Goal: Task Accomplishment & Management: Complete application form

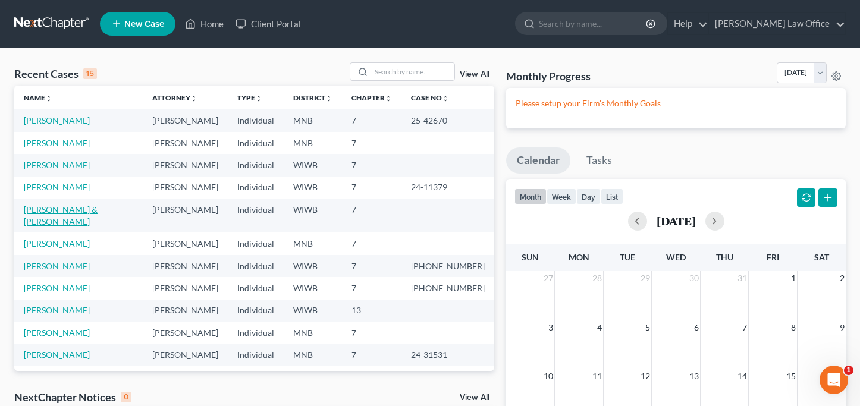
click at [56, 210] on link "[PERSON_NAME] & [PERSON_NAME]" at bounding box center [61, 216] width 74 height 22
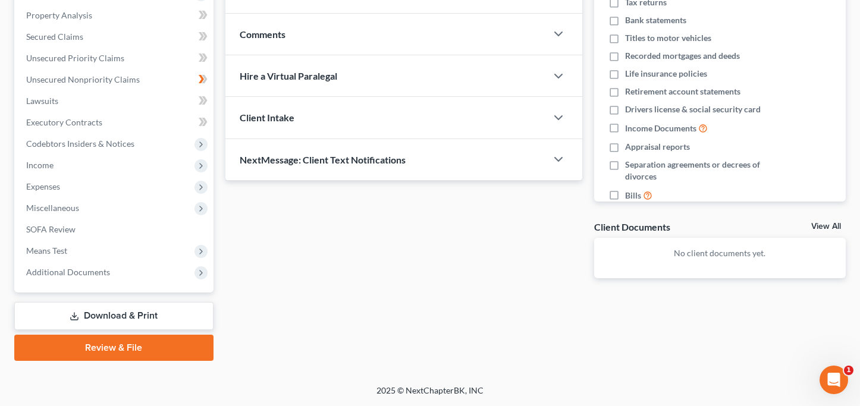
click at [87, 315] on link "Download & Print" at bounding box center [113, 316] width 199 height 28
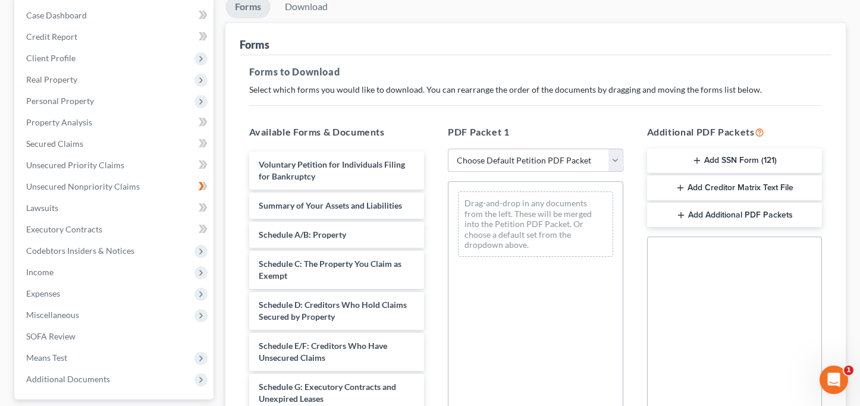
scroll to position [120, 0]
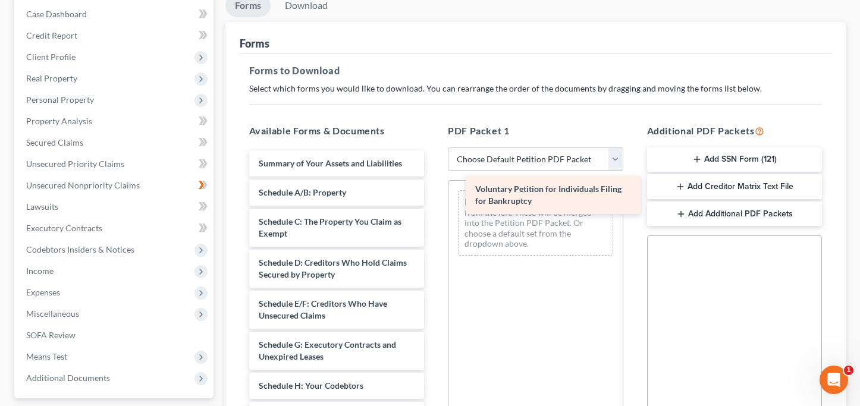
drag, startPoint x: 307, startPoint y: 168, endPoint x: 520, endPoint y: 197, distance: 215.4
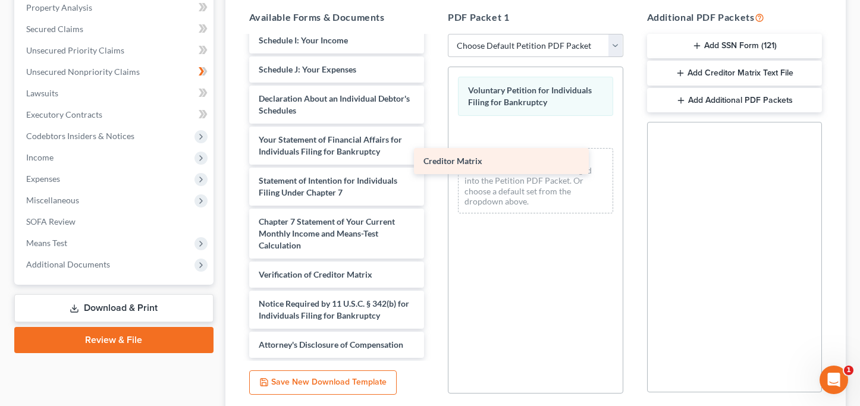
scroll to position [261, 0]
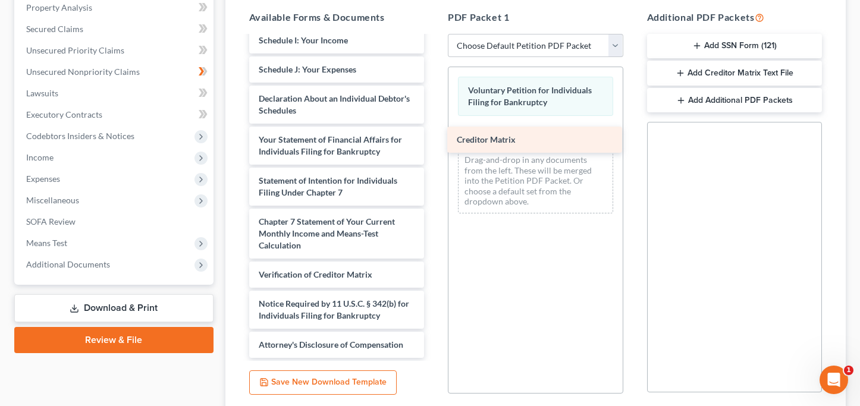
drag, startPoint x: 303, startPoint y: 241, endPoint x: 499, endPoint y: 136, distance: 222.7
click at [434, 136] on div "Creditor Matrix Summary of Your Assets and Liabilities Schedule A/B: Property S…" at bounding box center [337, 67] width 194 height 582
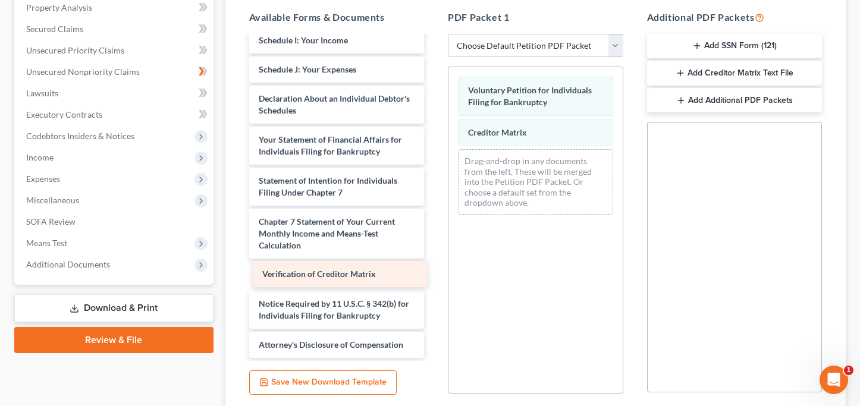
scroll to position [232, 0]
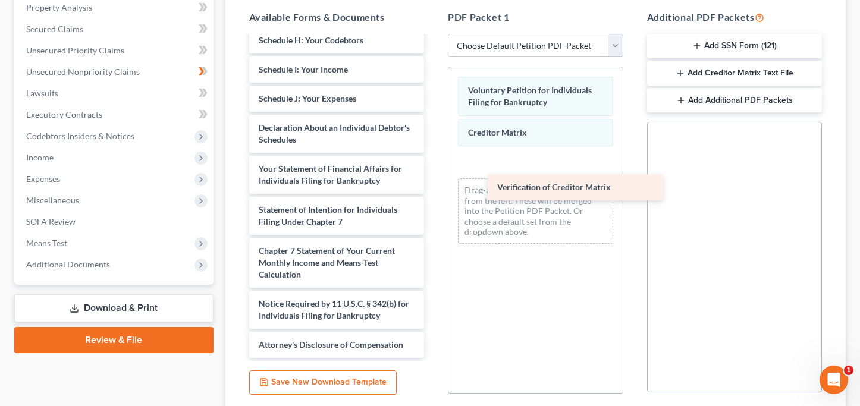
drag, startPoint x: 287, startPoint y: 273, endPoint x: 505, endPoint y: 177, distance: 239.1
click at [434, 177] on div "Verification of Creditor Matrix Summary of Your Assets and Liabilities Schedule…" at bounding box center [337, 81] width 194 height 553
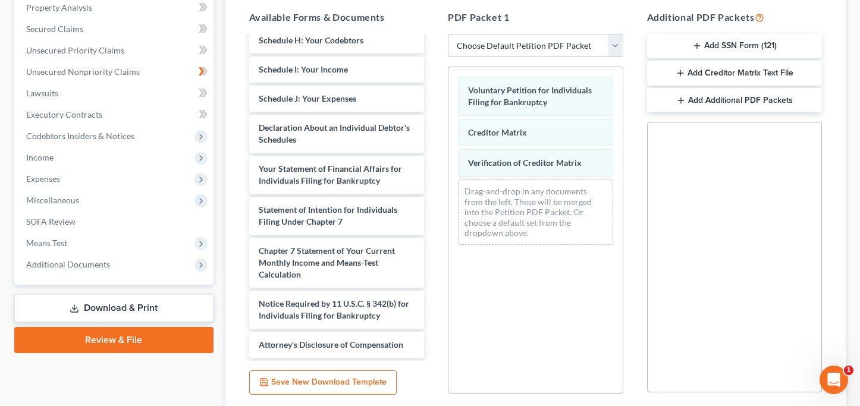
click at [734, 45] on button "Add SSN Form (121)" at bounding box center [734, 46] width 175 height 25
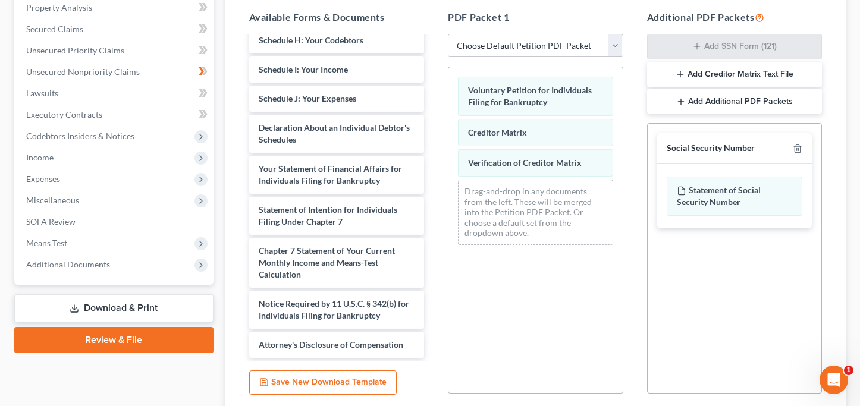
click at [734, 74] on button "Add Creditor Matrix Text File" at bounding box center [734, 74] width 175 height 25
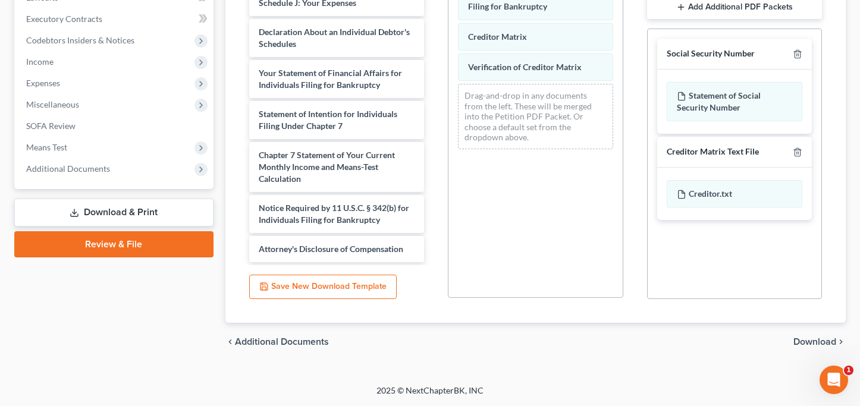
click at [810, 340] on span "Download" at bounding box center [814, 342] width 43 height 10
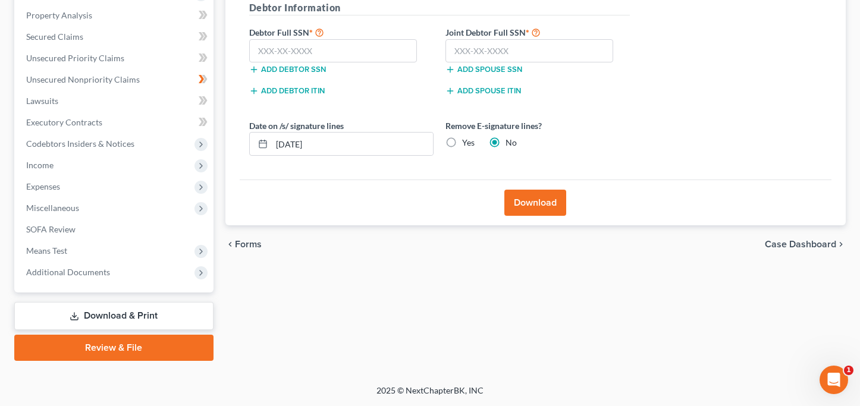
click at [517, 196] on button "Download" at bounding box center [535, 203] width 62 height 26
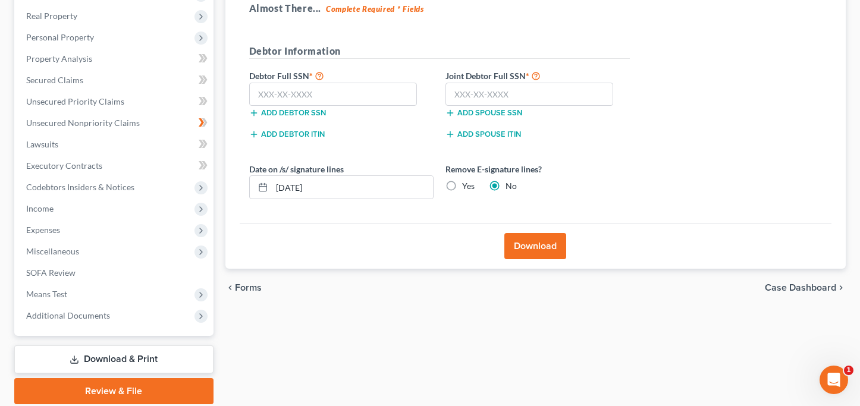
scroll to position [165, 0]
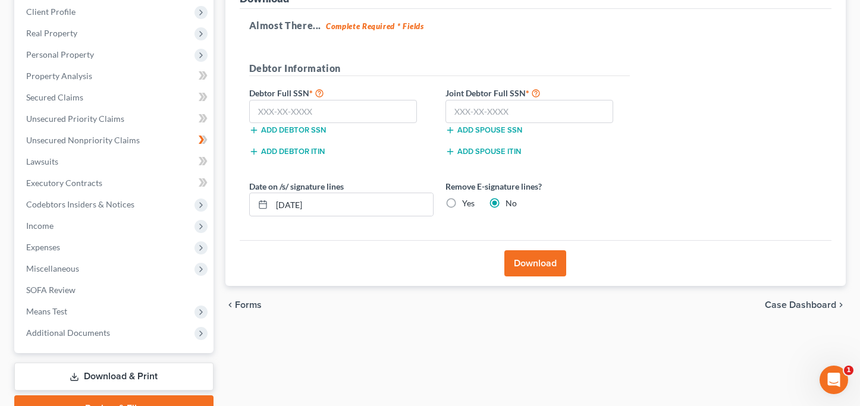
click at [544, 266] on button "Download" at bounding box center [535, 263] width 62 height 26
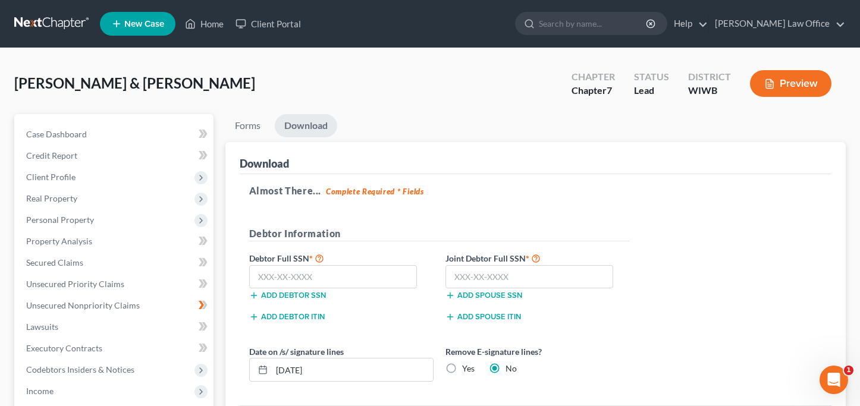
scroll to position [0, 0]
click at [461, 274] on input "text" at bounding box center [529, 277] width 168 height 24
type input "390-17-1012"
click at [258, 281] on input "text" at bounding box center [333, 277] width 168 height 24
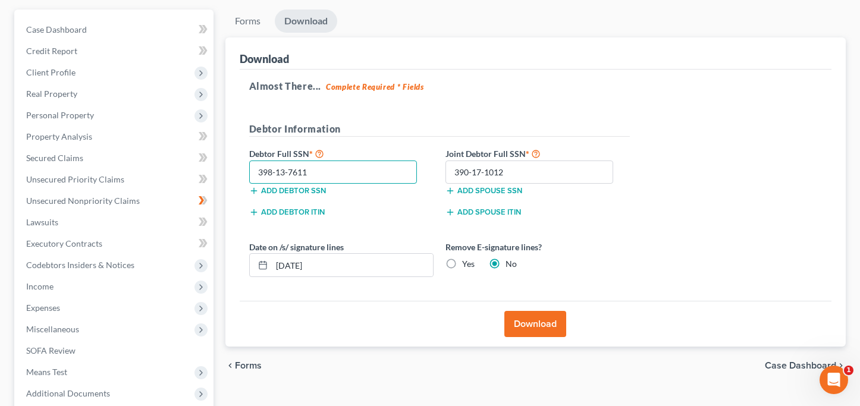
scroll to position [105, 0]
type input "398-13-7611"
click at [548, 328] on button "Download" at bounding box center [535, 323] width 62 height 26
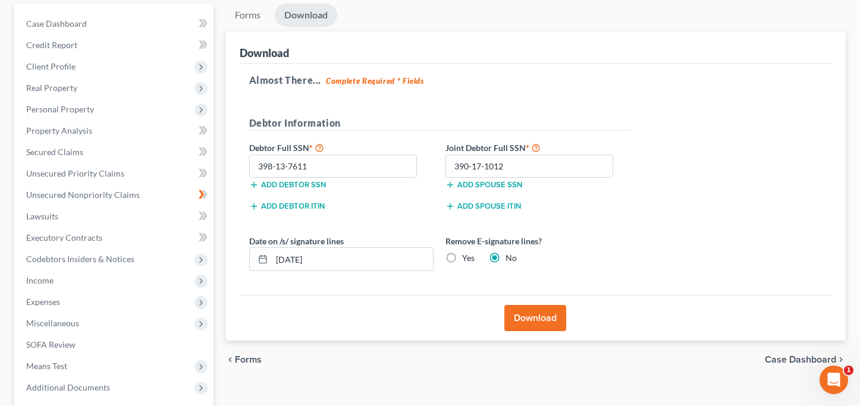
scroll to position [133, 0]
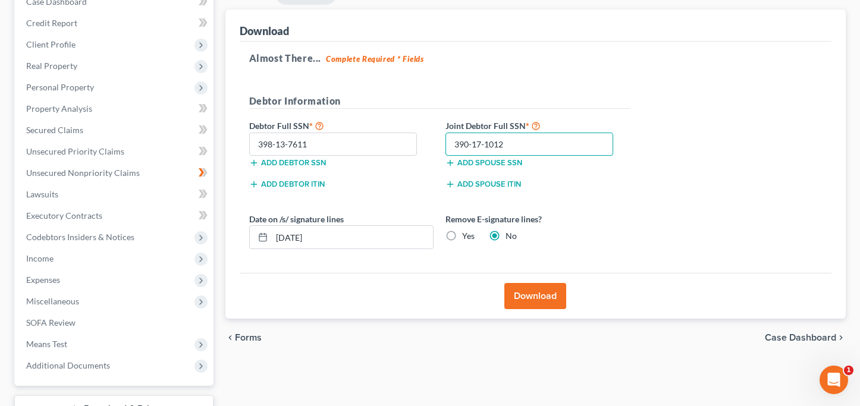
click at [538, 144] on input "390-17-1012" at bounding box center [529, 145] width 168 height 24
click at [538, 295] on button "Download" at bounding box center [535, 296] width 62 height 26
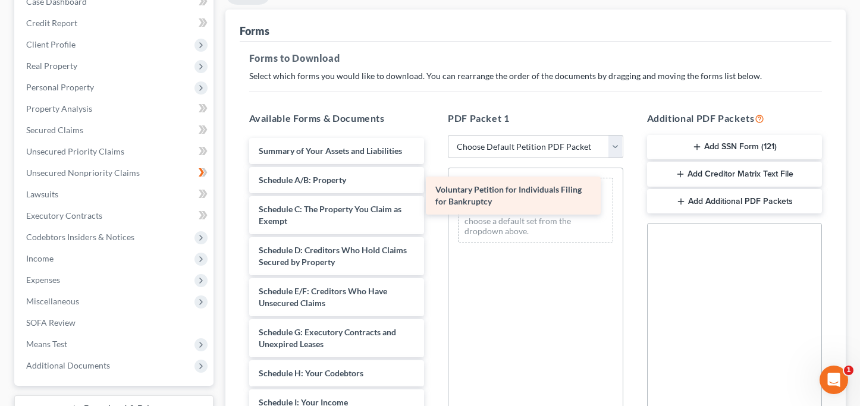
drag, startPoint x: 338, startPoint y: 162, endPoint x: 514, endPoint y: 202, distance: 181.0
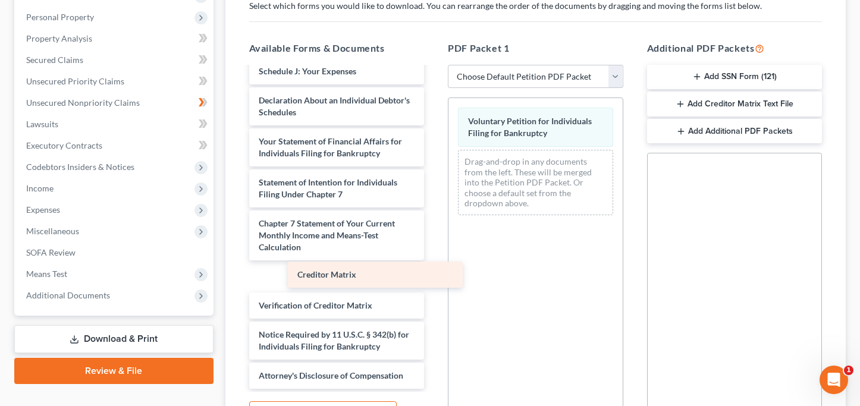
scroll to position [261, 0]
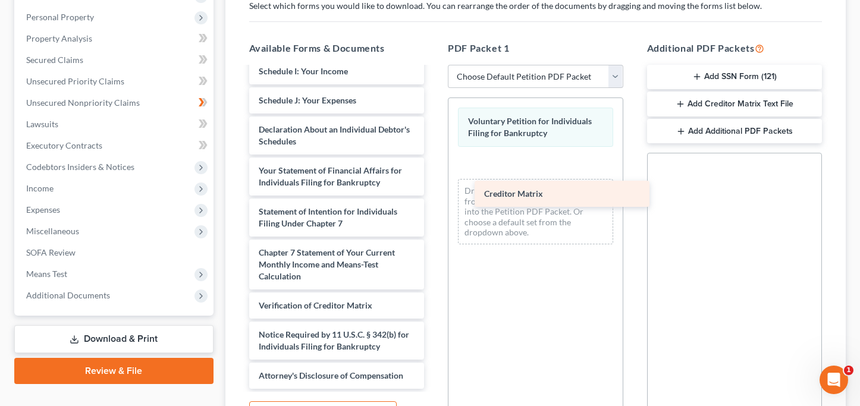
drag, startPoint x: 299, startPoint y: 270, endPoint x: 524, endPoint y: 188, distance: 239.3
click at [434, 188] on div "Creditor Matrix Summary of Your Assets and Liabilities Schedule A/B: Property S…" at bounding box center [337, 98] width 194 height 582
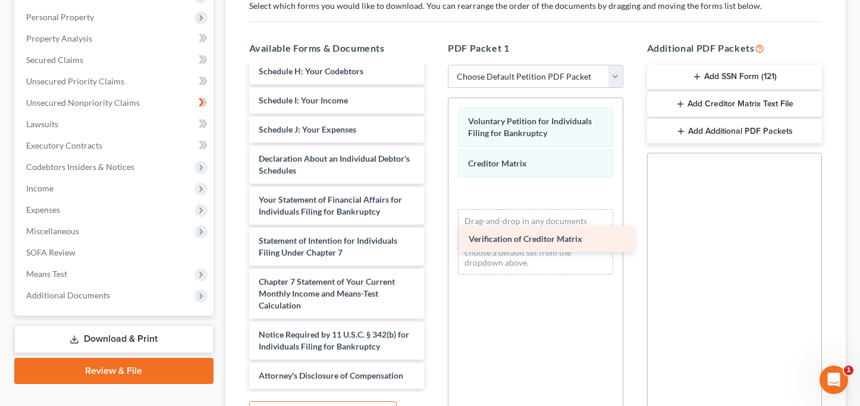
scroll to position [232, 0]
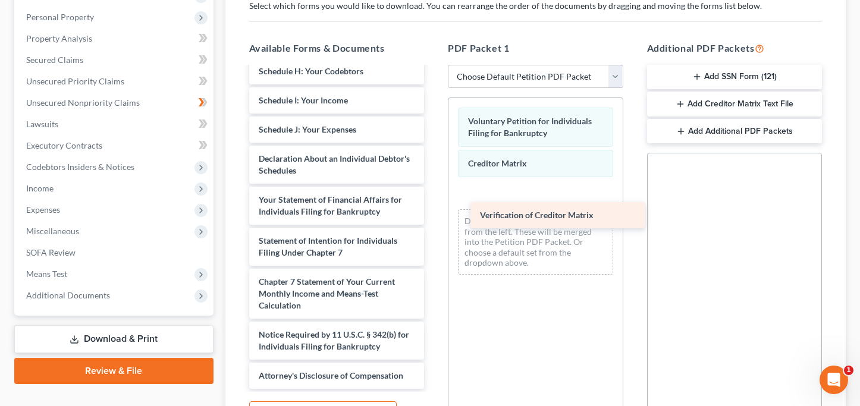
drag, startPoint x: 316, startPoint y: 306, endPoint x: 536, endPoint y: 216, distance: 238.2
click at [434, 216] on div "Verification of Creditor Matrix Summary of Your Assets and Liabilities Schedule…" at bounding box center [337, 112] width 194 height 553
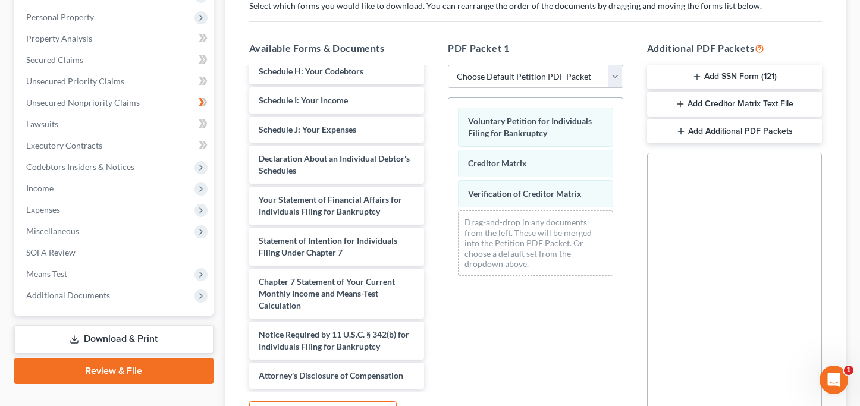
click at [730, 80] on button "Add SSN Form (121)" at bounding box center [734, 77] width 175 height 25
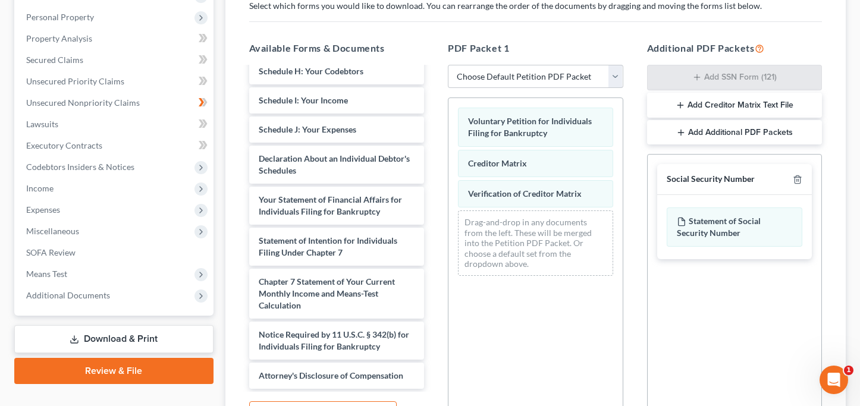
click at [729, 103] on button "Add Creditor Matrix Text File" at bounding box center [734, 105] width 175 height 25
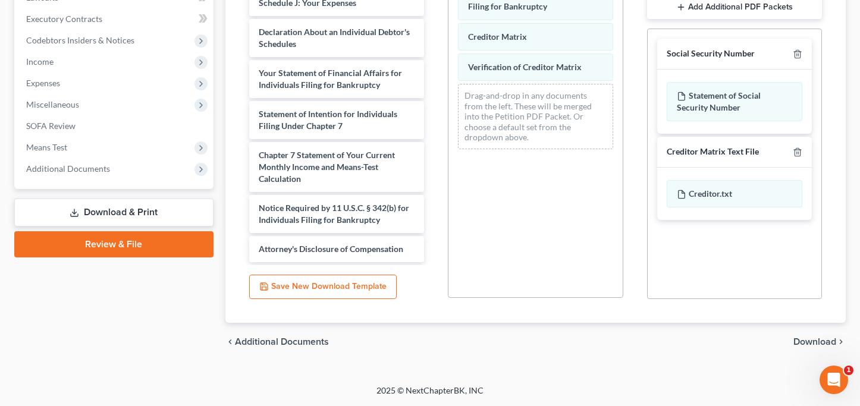
click at [812, 344] on span "Download" at bounding box center [814, 342] width 43 height 10
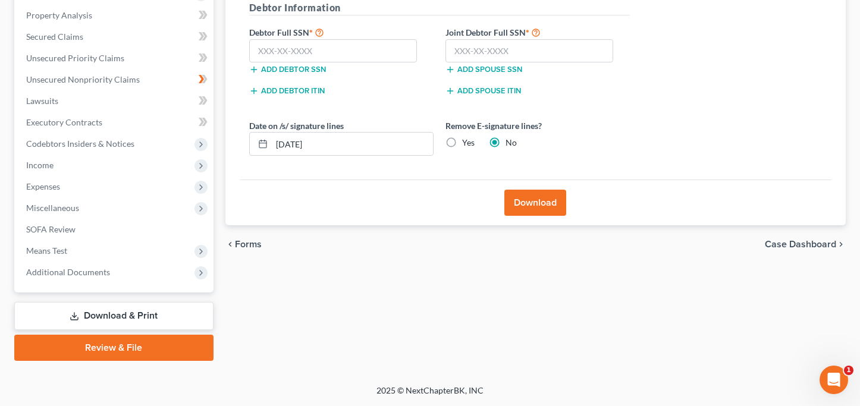
scroll to position [226, 0]
click at [327, 48] on input "text" at bounding box center [333, 51] width 168 height 24
type input "398-13-7611"
type input "390-17-1012"
click at [535, 206] on button "Download" at bounding box center [535, 203] width 62 height 26
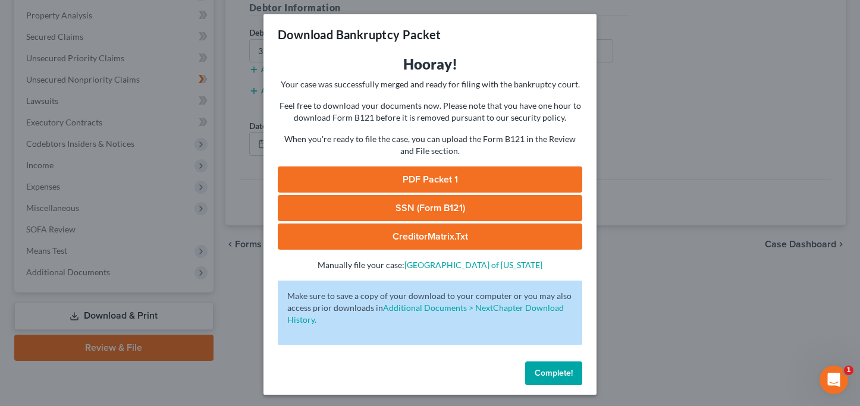
click at [457, 177] on link "PDF Packet 1" at bounding box center [430, 179] width 304 height 26
click at [444, 202] on link "SSN (Form B121)" at bounding box center [430, 208] width 304 height 26
click at [379, 235] on link "CreditorMatrix.txt" at bounding box center [430, 237] width 304 height 26
click at [542, 372] on span "Complete!" at bounding box center [554, 373] width 38 height 10
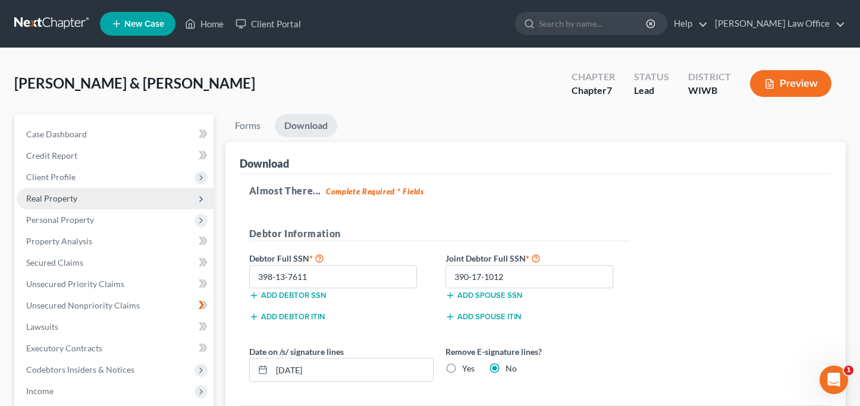
scroll to position [0, 0]
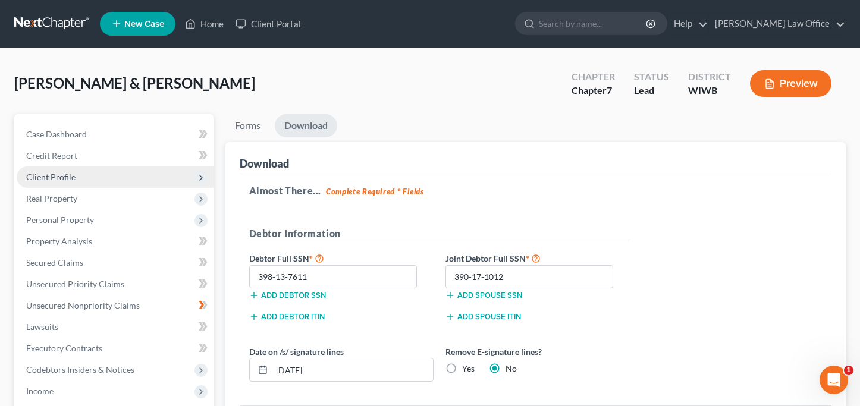
click at [58, 176] on span "Client Profile" at bounding box center [50, 177] width 49 height 10
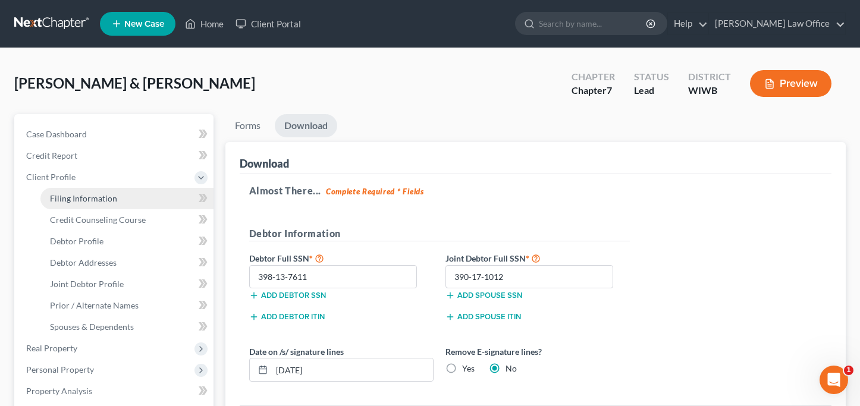
click at [80, 197] on span "Filing Information" at bounding box center [83, 198] width 67 height 10
select select "1"
select select "0"
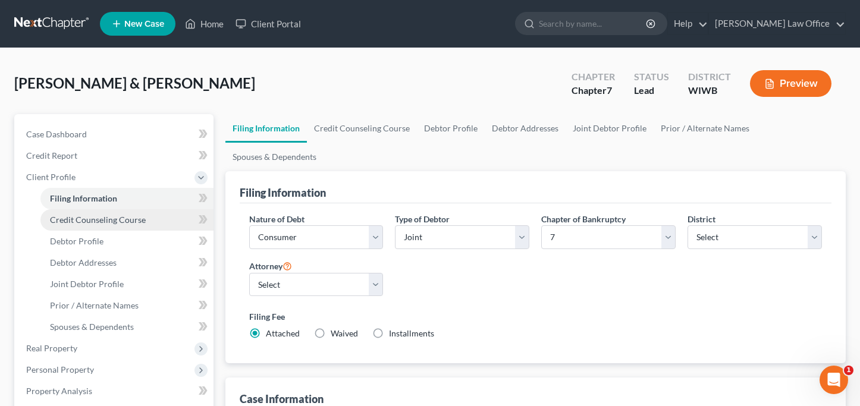
click at [76, 227] on link "Credit Counseling Course" at bounding box center [126, 219] width 173 height 21
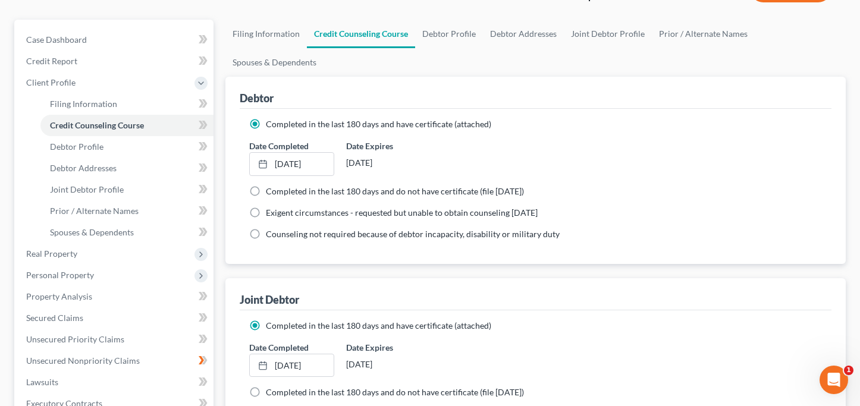
scroll to position [84, 0]
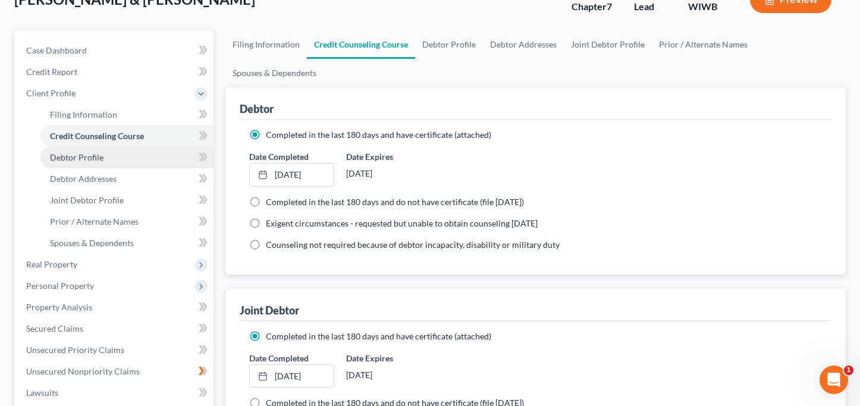
click at [84, 161] on span "Debtor Profile" at bounding box center [77, 157] width 54 height 10
select select "1"
select select "3"
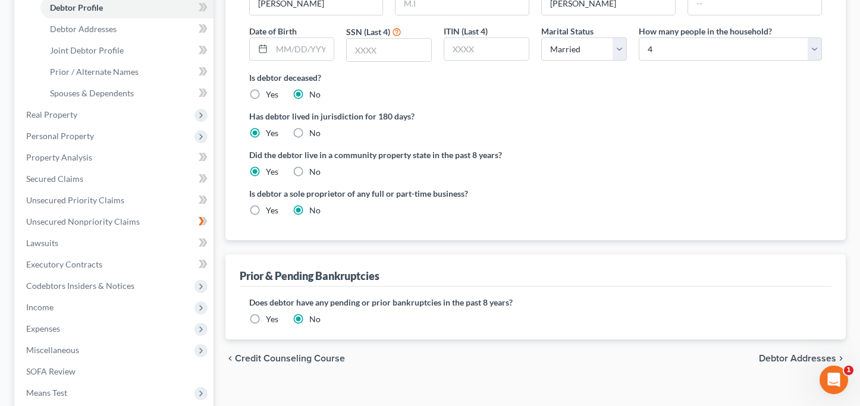
scroll to position [231, 0]
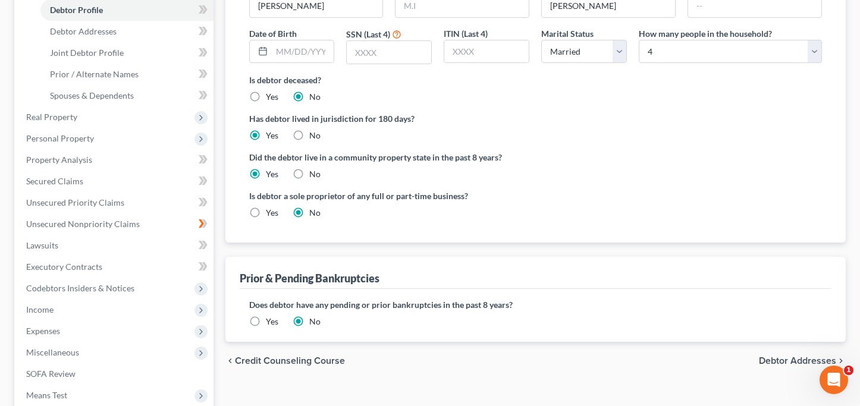
click at [266, 207] on label "Yes" at bounding box center [272, 213] width 12 height 12
click at [271, 207] on input "Yes" at bounding box center [275, 211] width 8 height 8
radio input "true"
radio input "false"
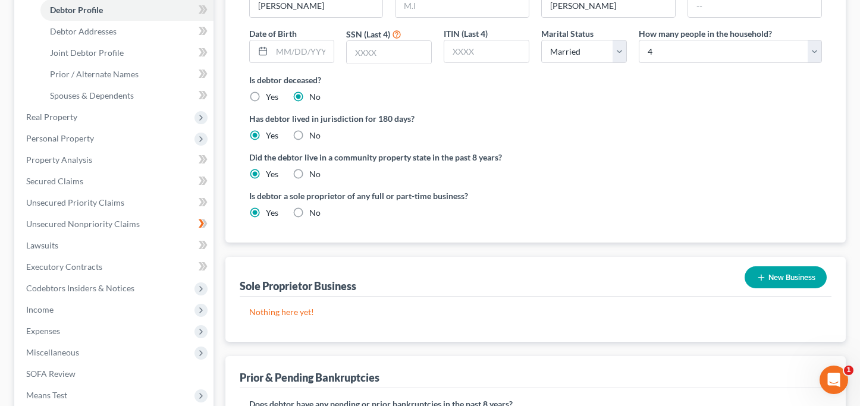
click at [772, 266] on button "New Business" at bounding box center [785, 277] width 82 height 22
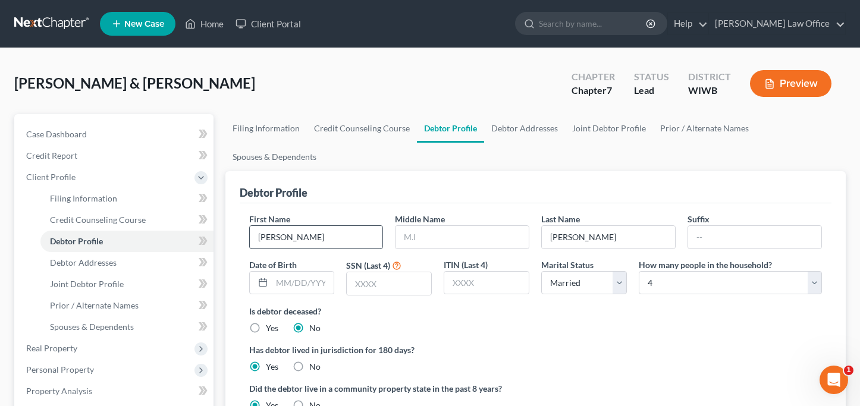
scroll to position [0, 0]
click at [624, 226] on input "Rumpel" at bounding box center [608, 237] width 133 height 23
type input "M."
click at [599, 128] on link "Joint Debtor Profile" at bounding box center [609, 128] width 88 height 29
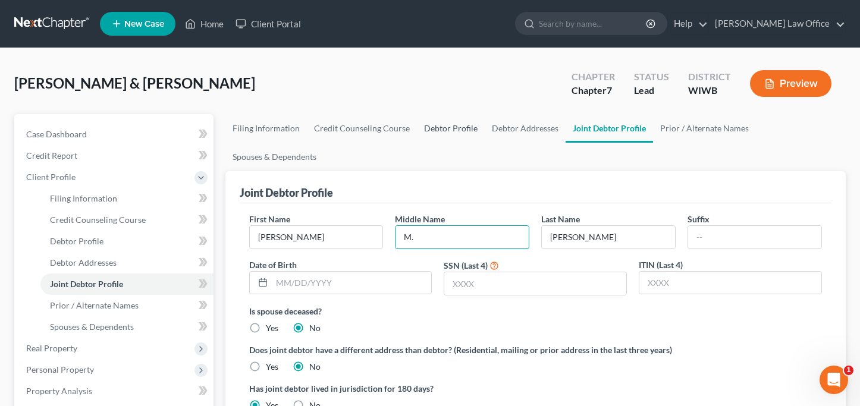
type input "M."
click at [441, 135] on link "Debtor Profile" at bounding box center [451, 128] width 68 height 29
select select "1"
select select "3"
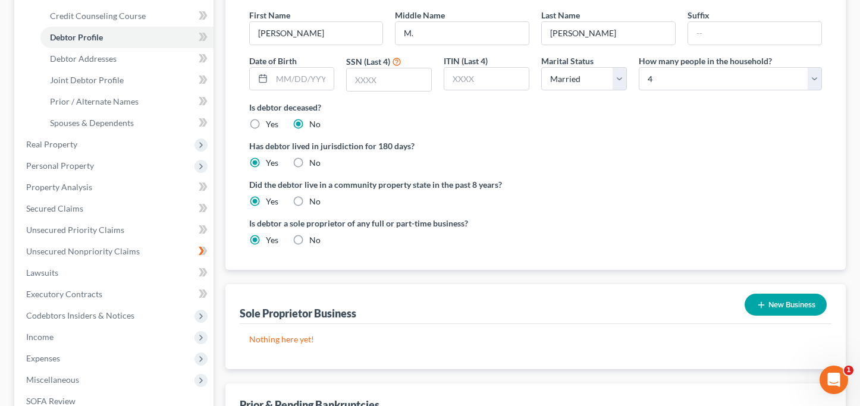
scroll to position [208, 0]
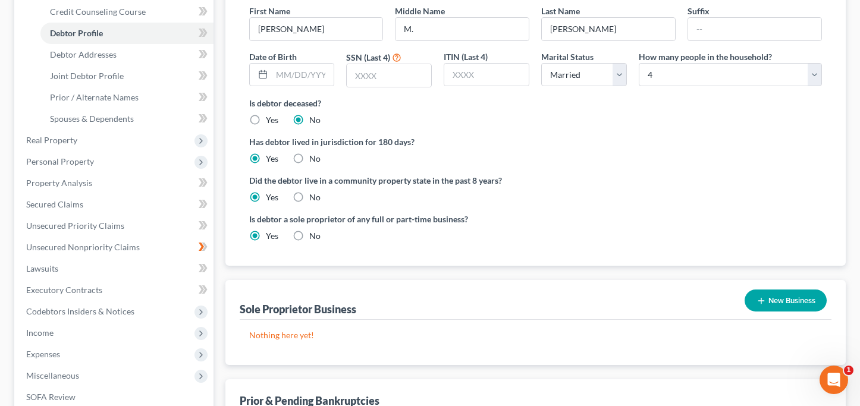
click at [784, 290] on button "New Business" at bounding box center [785, 301] width 82 height 22
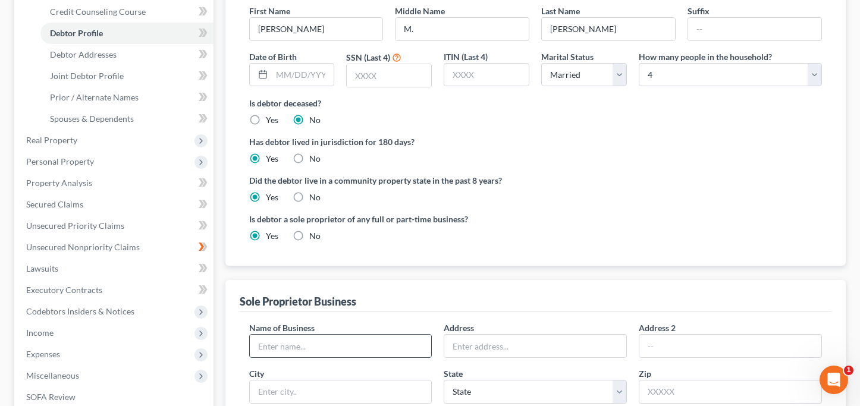
paste input "Rumpel"
click at [257, 335] on input "Rumpel" at bounding box center [341, 346] width 182 height 23
type input "Joseph Rumpel"
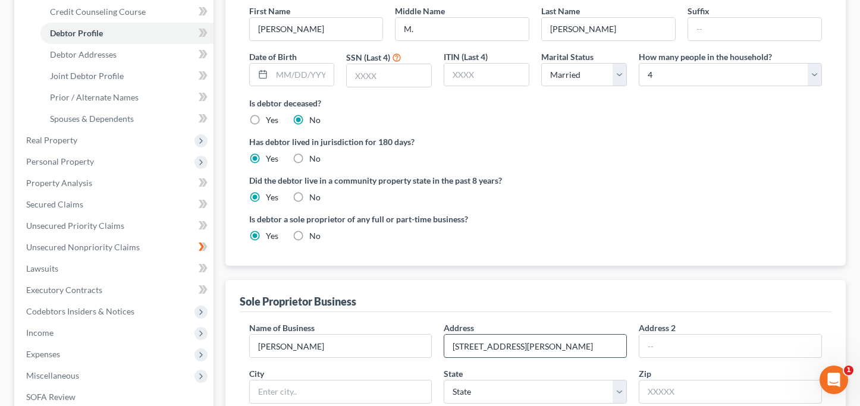
type input "W361 Whitworth Rd"
type input "54755"
type input "Mondovi"
select select "52"
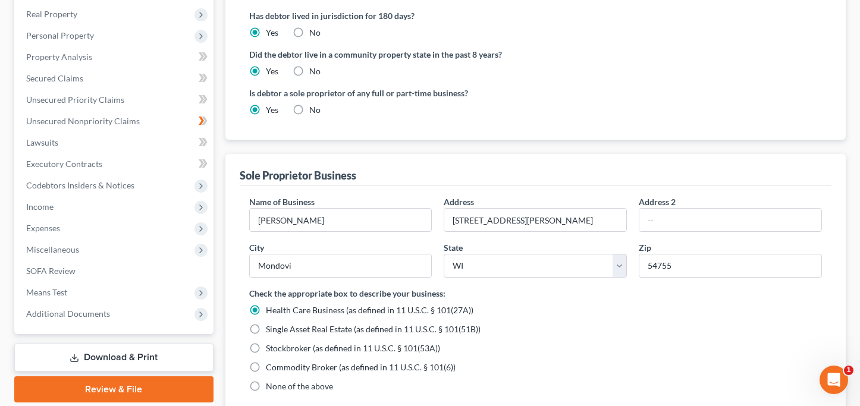
scroll to position [335, 0]
click at [266, 379] on label "None of the above" at bounding box center [299, 385] width 67 height 12
click at [271, 379] on input "None of the above" at bounding box center [275, 383] width 8 height 8
radio input "true"
radio input "false"
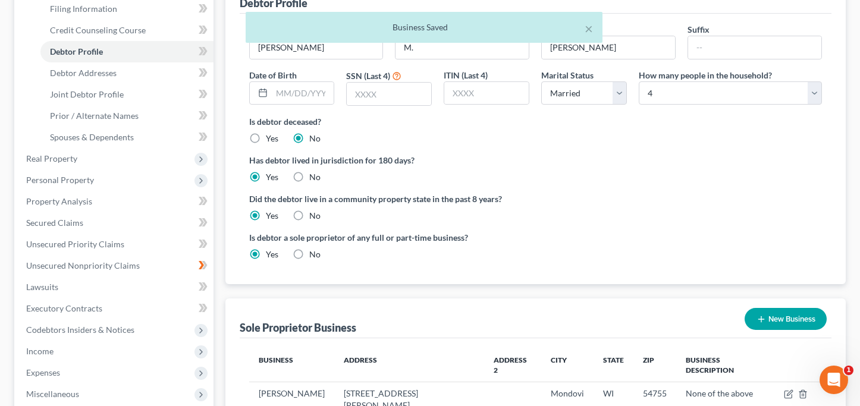
scroll to position [188, 0]
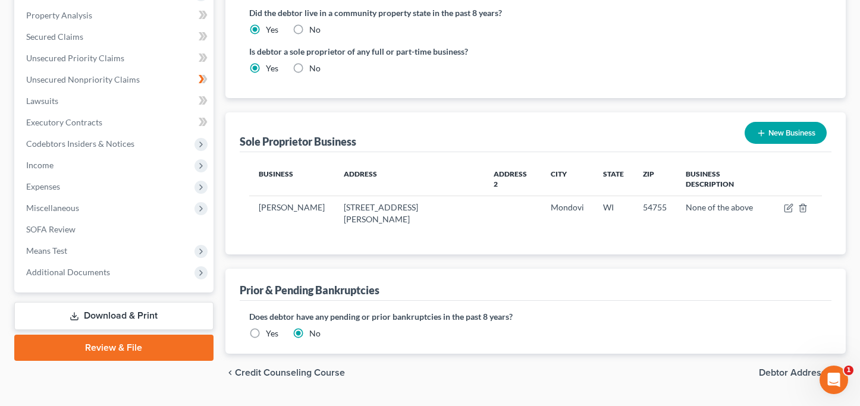
click at [163, 318] on link "Download & Print" at bounding box center [113, 316] width 199 height 28
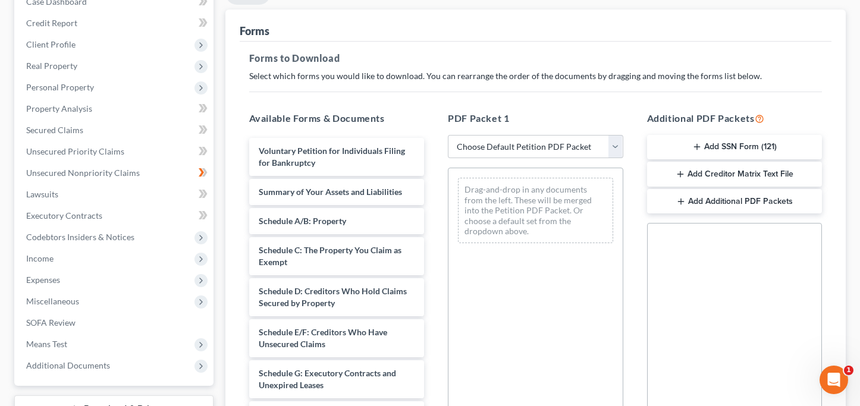
scroll to position [135, 0]
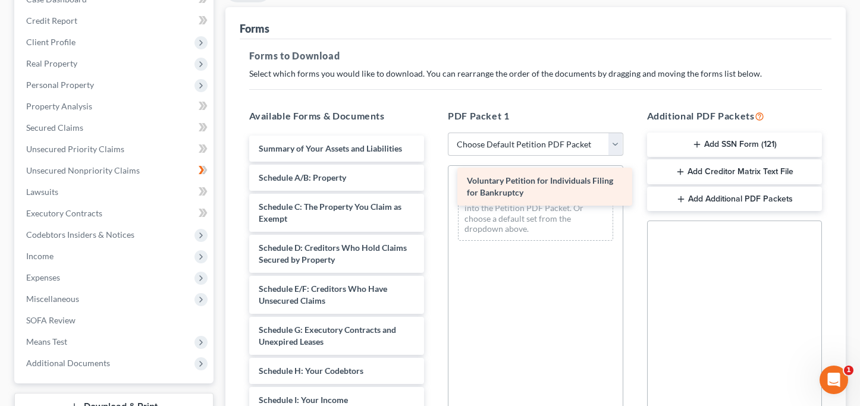
drag, startPoint x: 318, startPoint y: 151, endPoint x: 523, endPoint y: 186, distance: 208.7
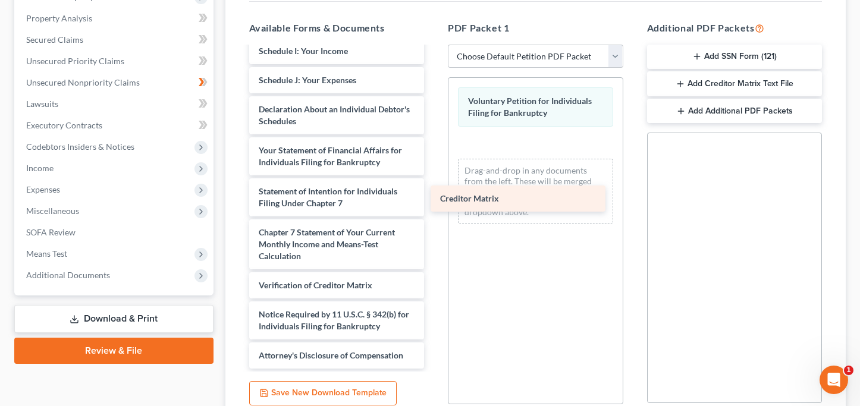
scroll to position [261, 0]
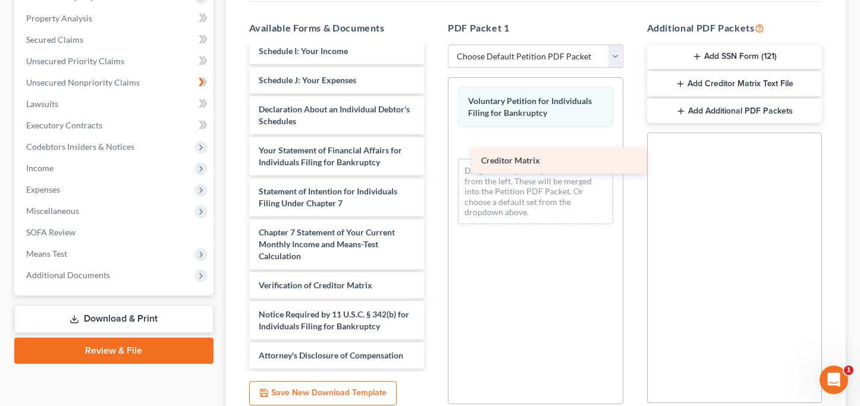
drag, startPoint x: 309, startPoint y: 251, endPoint x: 530, endPoint y: 154, distance: 242.0
click at [434, 154] on div "Creditor Matrix Summary of Your Assets and Liabilities Schedule A/B: Property S…" at bounding box center [337, 78] width 194 height 582
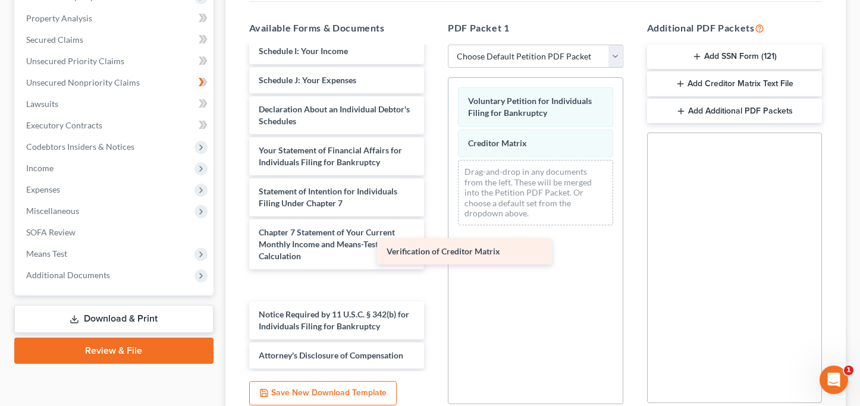
scroll to position [232, 0]
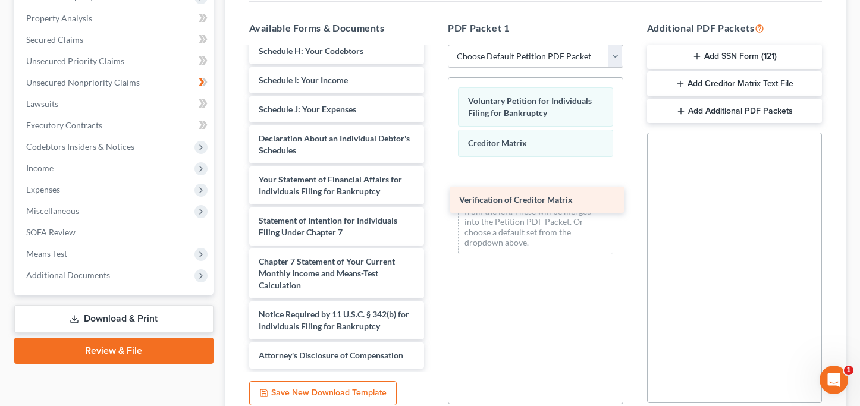
drag, startPoint x: 327, startPoint y: 283, endPoint x: 540, endPoint y: 188, distance: 233.2
click at [434, 188] on div "Verification of Creditor Matrix Summary of Your Assets and Liabilities Schedule…" at bounding box center [337, 92] width 194 height 553
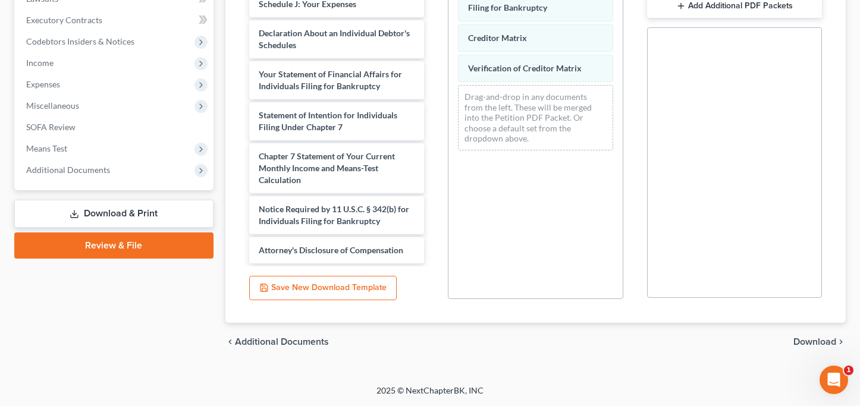
click at [807, 340] on span "Download" at bounding box center [814, 342] width 43 height 10
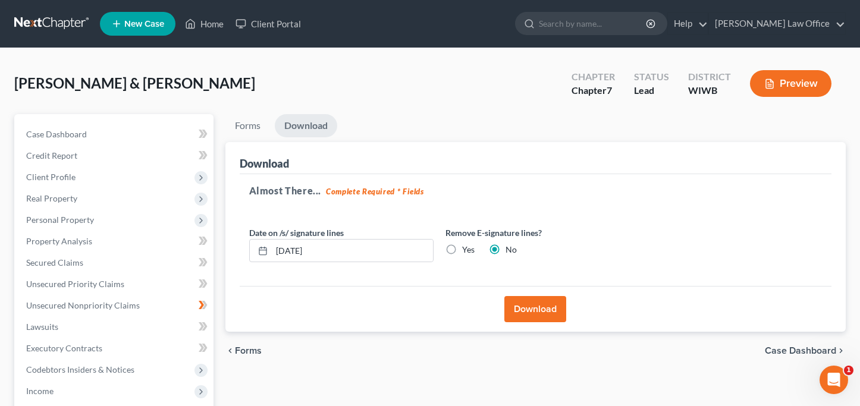
scroll to position [0, 0]
click at [526, 302] on button "Download" at bounding box center [535, 309] width 62 height 26
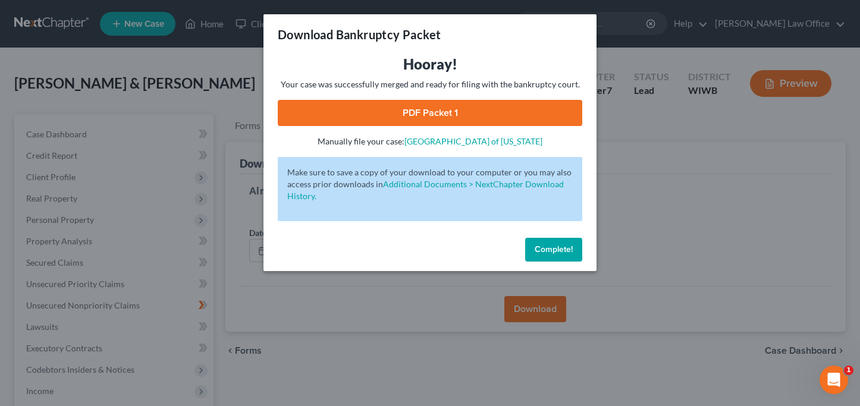
click at [465, 112] on link "PDF Packet 1" at bounding box center [430, 113] width 304 height 26
click at [550, 256] on button "Complete!" at bounding box center [553, 250] width 57 height 24
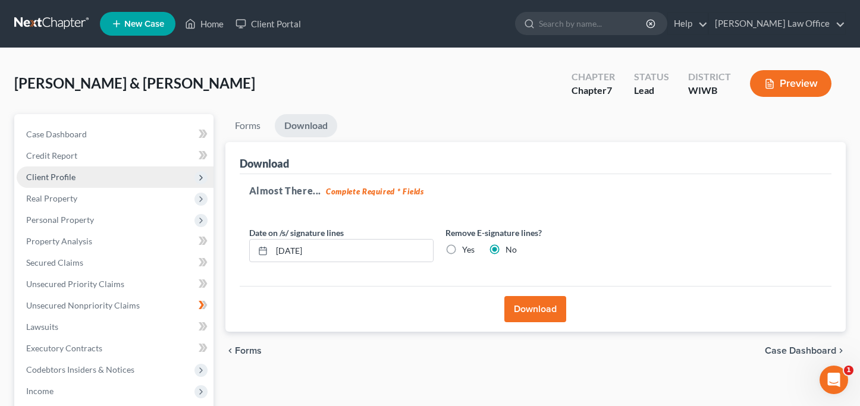
click at [76, 181] on span "Client Profile" at bounding box center [115, 176] width 197 height 21
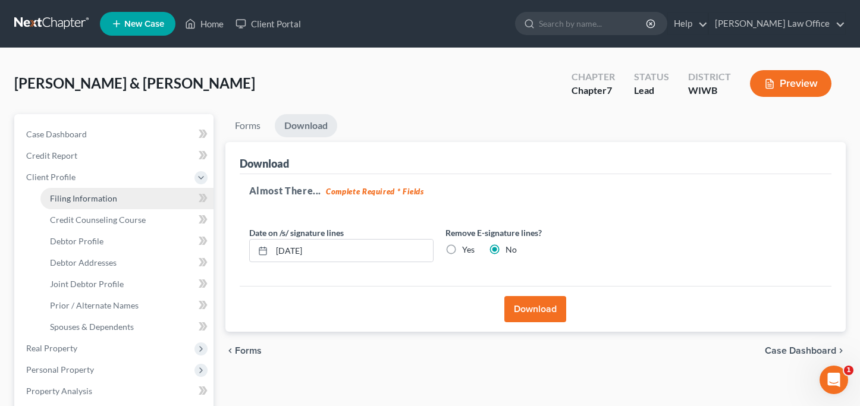
click at [102, 200] on span "Filing Information" at bounding box center [83, 198] width 67 height 10
select select "1"
select select "0"
select select "91"
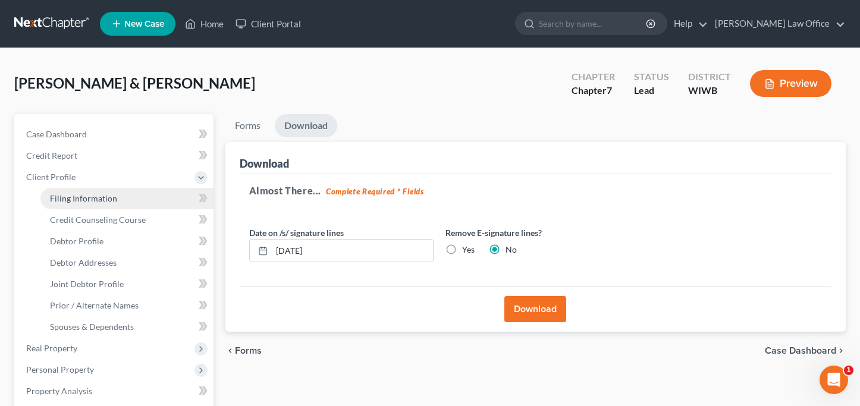
select select "0"
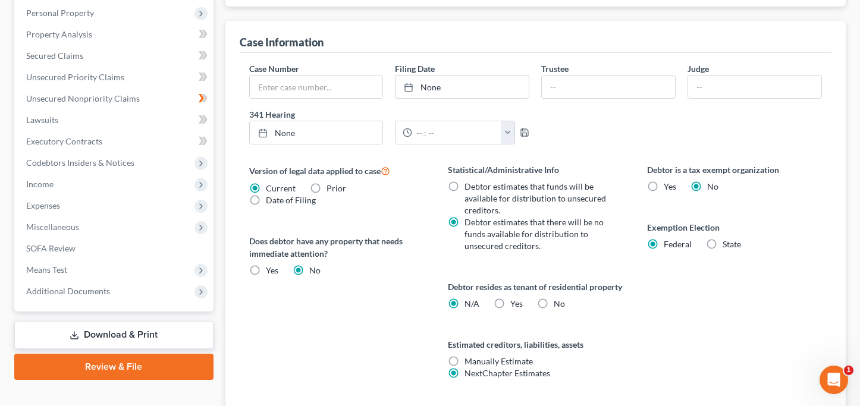
scroll to position [359, 0]
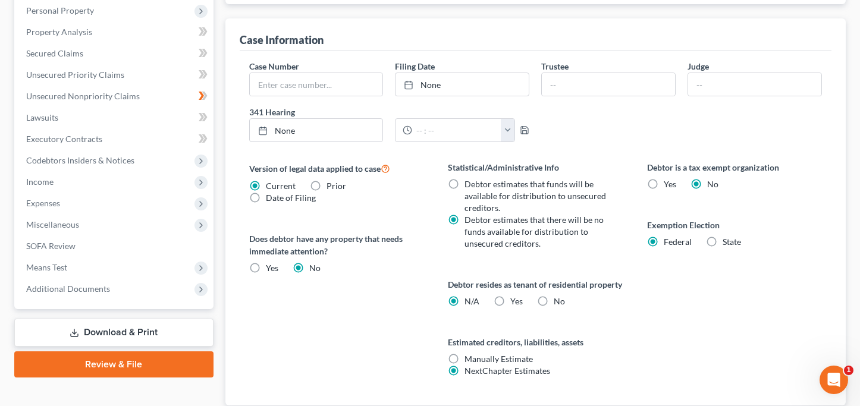
click at [510, 307] on label "Yes Yes" at bounding box center [516, 302] width 12 height 12
click at [515, 303] on input "Yes Yes" at bounding box center [519, 300] width 8 height 8
radio input "true"
radio input "false"
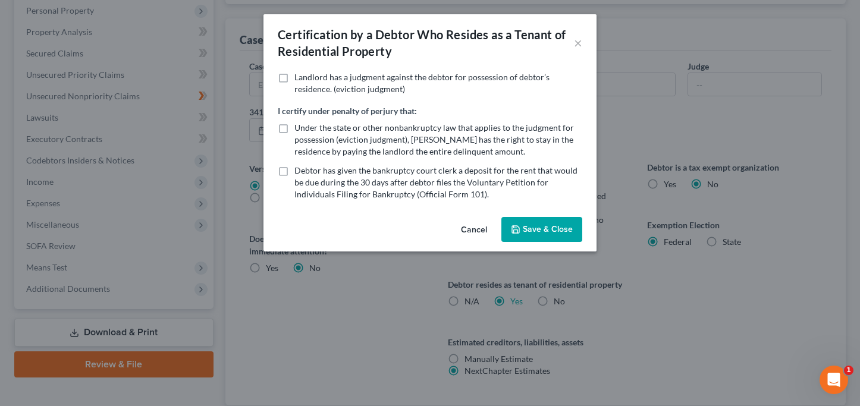
click at [294, 125] on label "Under the state or other nonbankruptcy law that applies to the judgment for pos…" at bounding box center [438, 140] width 288 height 36
click at [299, 125] on input "Under the state or other nonbankruptcy law that applies to the judgment for pos…" at bounding box center [303, 126] width 8 height 8
checkbox input "true"
click at [530, 227] on button "Save & Close" at bounding box center [541, 229] width 81 height 25
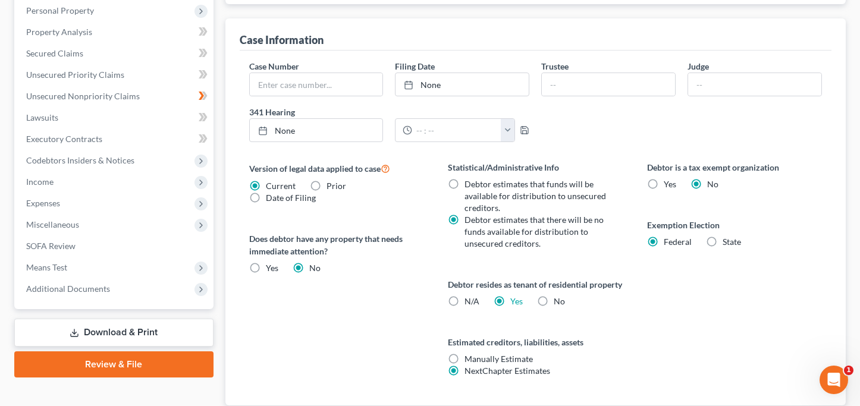
click at [167, 331] on link "Download & Print" at bounding box center [113, 333] width 199 height 28
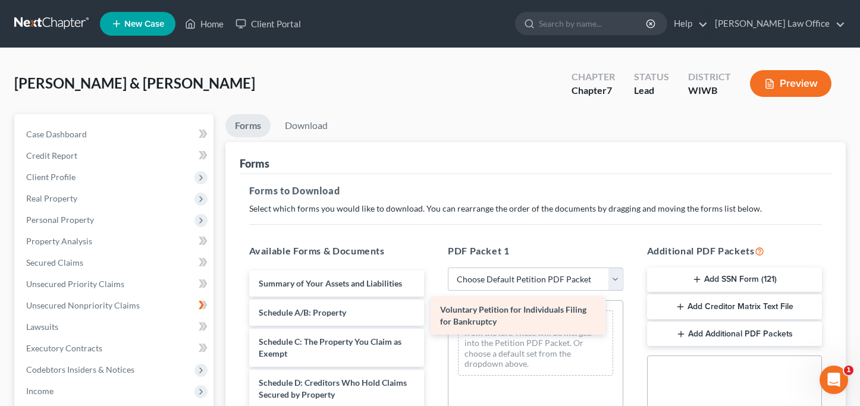
drag, startPoint x: 358, startPoint y: 285, endPoint x: 532, endPoint y: 311, distance: 175.5
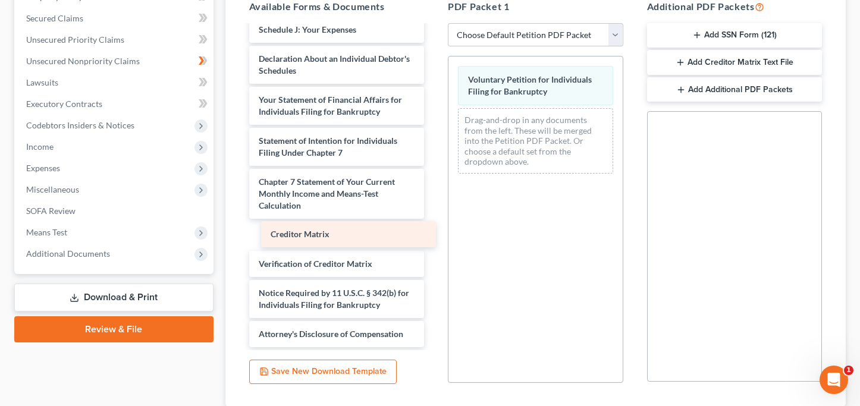
scroll to position [261, 0]
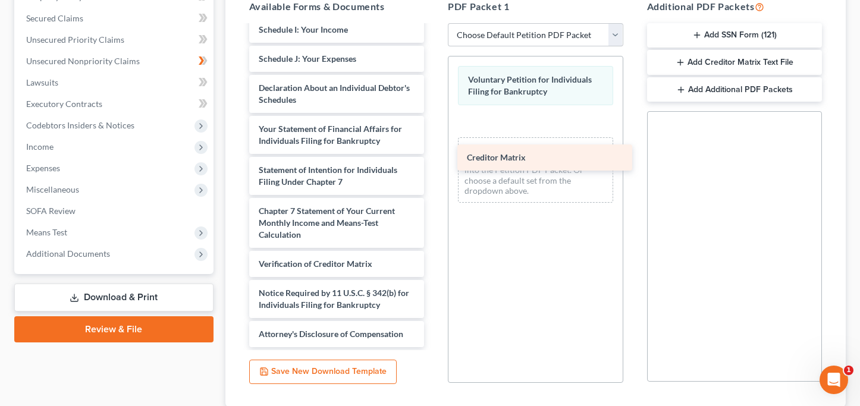
drag, startPoint x: 308, startPoint y: 233, endPoint x: 517, endPoint y: 161, distance: 221.0
click at [434, 161] on div "Creditor Matrix Summary of Your Assets and Liabilities Schedule A/B: Property S…" at bounding box center [337, 56] width 194 height 582
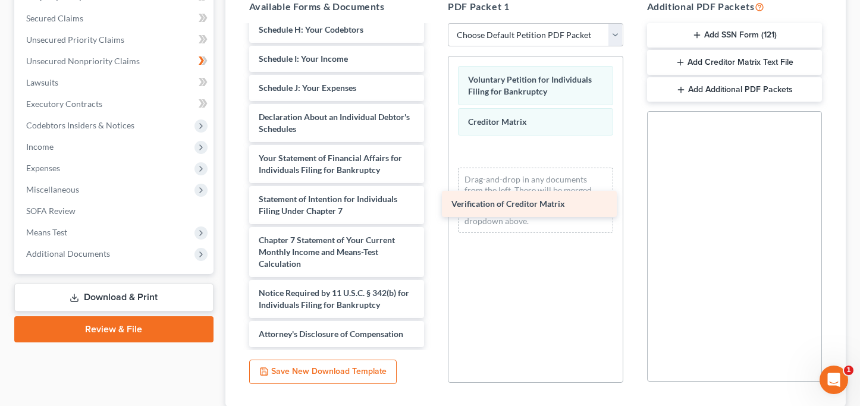
scroll to position [232, 0]
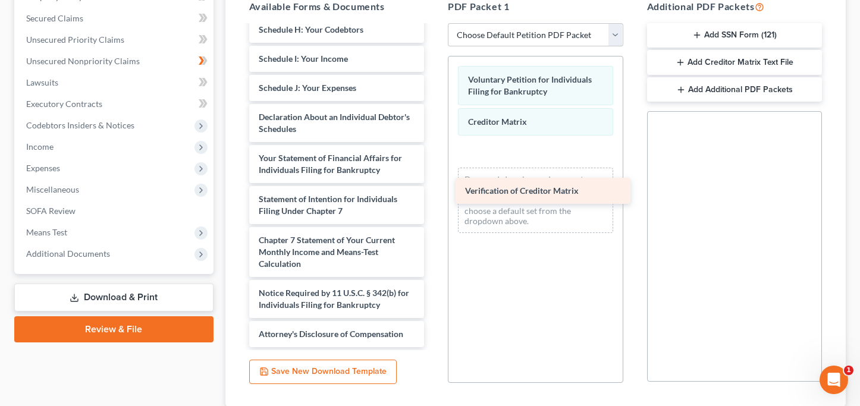
drag, startPoint x: 338, startPoint y: 264, endPoint x: 544, endPoint y: 188, distance: 219.9
click at [434, 188] on div "Verification of Creditor Matrix Summary of Your Assets and Liabilities Schedule…" at bounding box center [337, 70] width 194 height 553
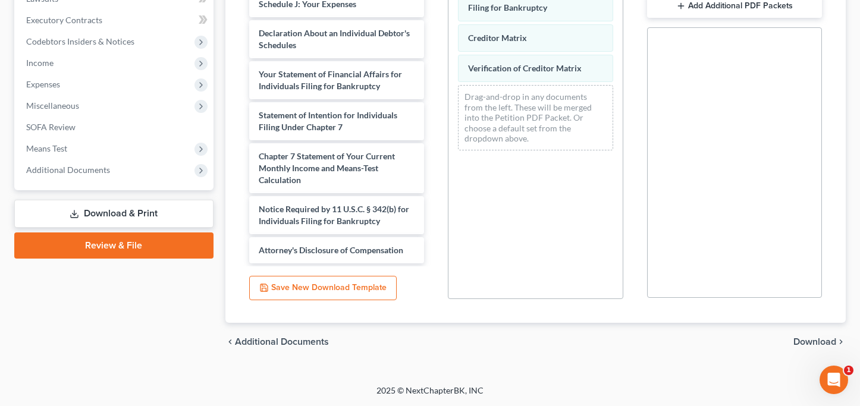
click at [818, 340] on span "Download" at bounding box center [814, 342] width 43 height 10
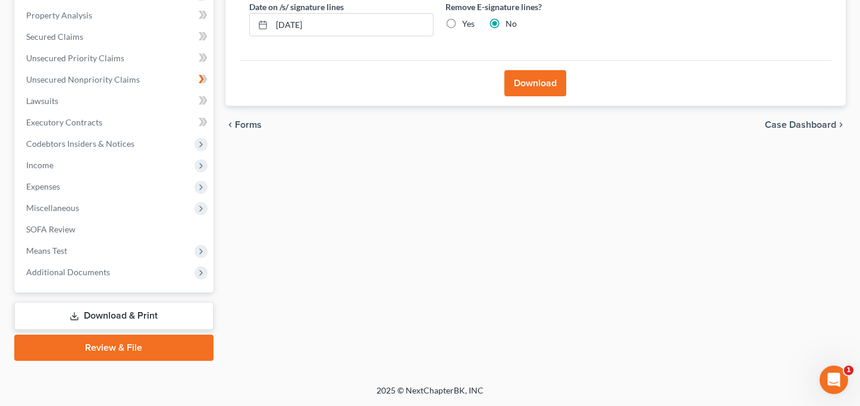
click at [548, 83] on button "Download" at bounding box center [535, 83] width 62 height 26
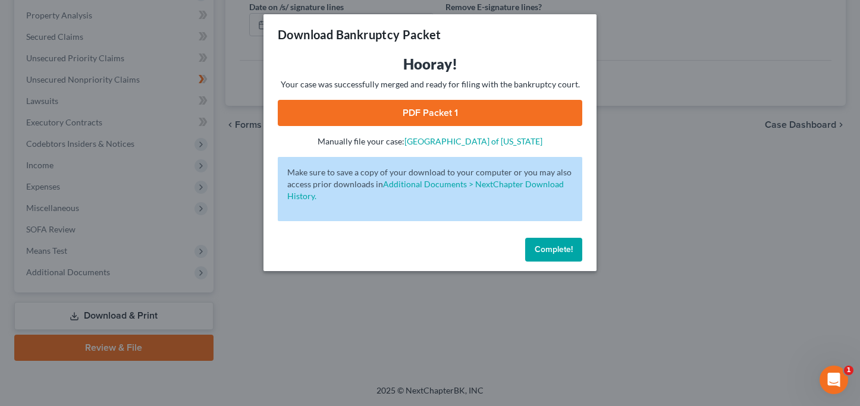
click at [447, 108] on link "PDF Packet 1" at bounding box center [430, 113] width 304 height 26
click at [565, 248] on span "Complete!" at bounding box center [554, 249] width 38 height 10
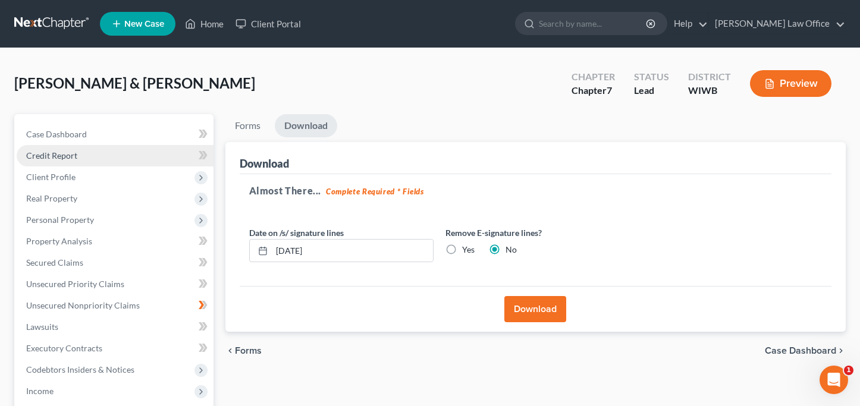
scroll to position [0, 0]
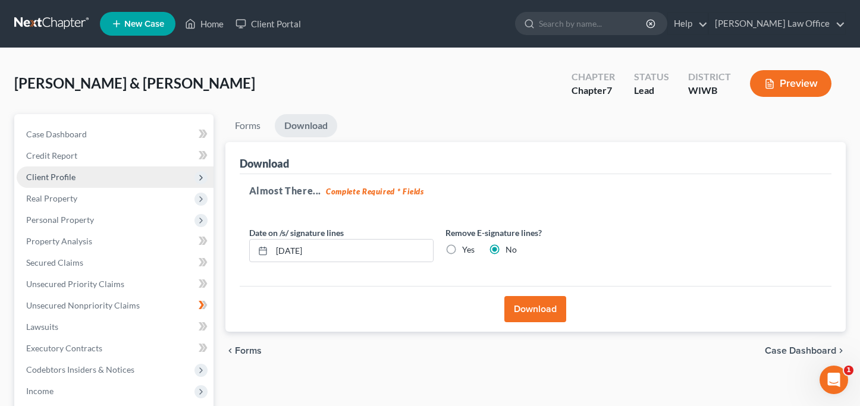
click at [54, 177] on span "Client Profile" at bounding box center [50, 177] width 49 height 10
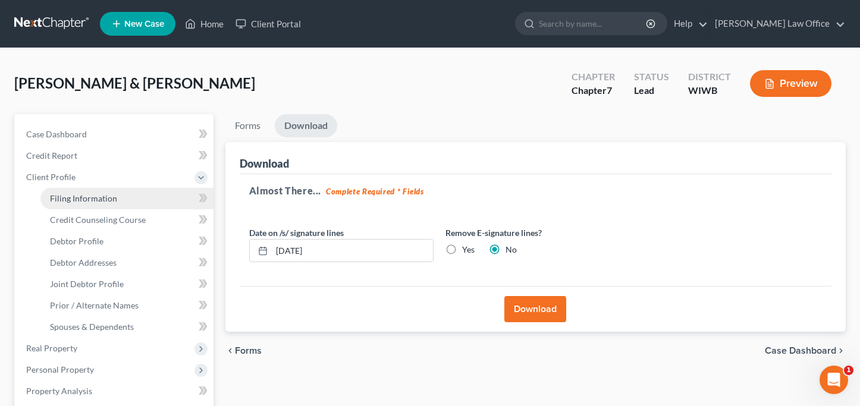
click at [88, 196] on span "Filing Information" at bounding box center [83, 198] width 67 height 10
select select "1"
select select "0"
select select "91"
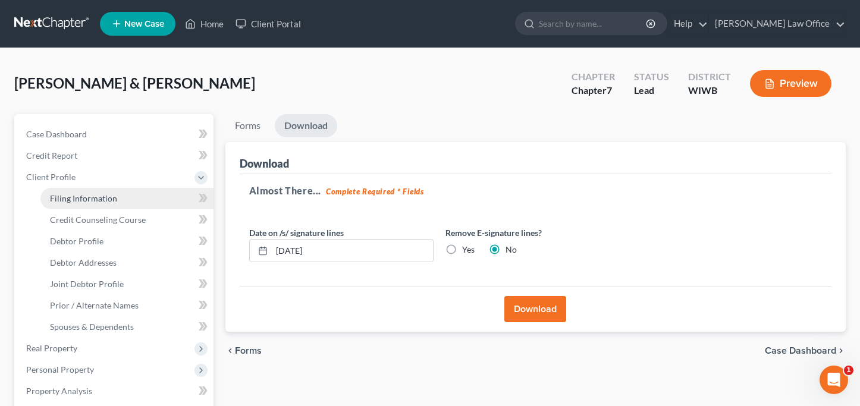
select select "0"
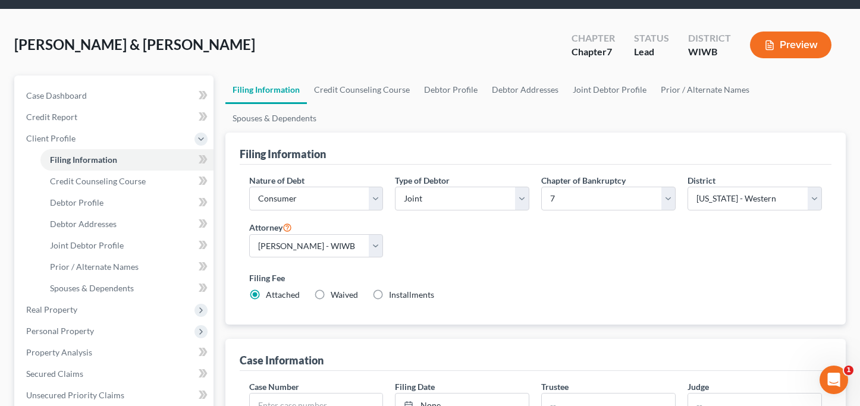
scroll to position [30, 0]
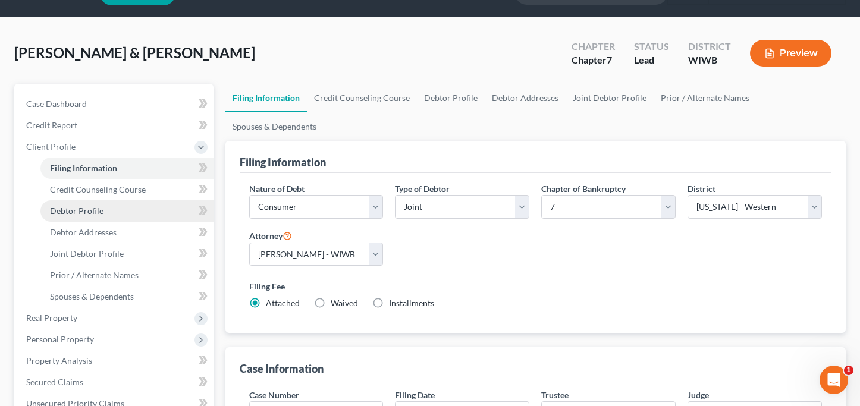
click at [90, 210] on span "Debtor Profile" at bounding box center [77, 211] width 54 height 10
select select "1"
select select "3"
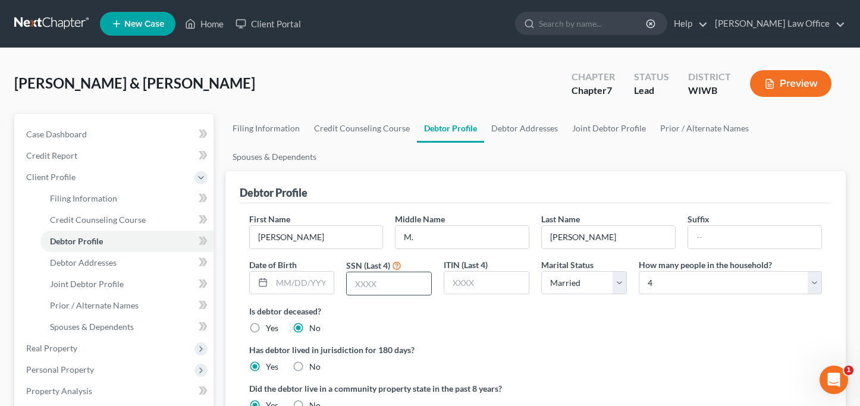
click at [409, 272] on input "text" at bounding box center [389, 283] width 84 height 23
click at [410, 272] on input "text" at bounding box center [389, 283] width 84 height 23
type input "7611"
click at [111, 284] on span "Joint Debtor Profile" at bounding box center [87, 284] width 74 height 10
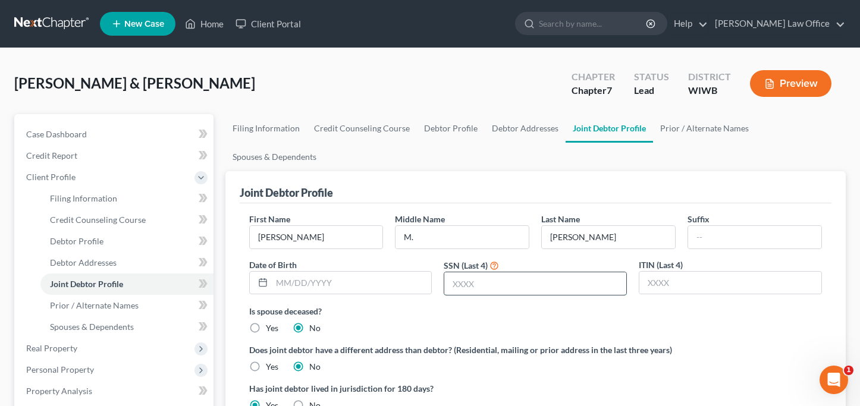
click at [462, 290] on input "text" at bounding box center [535, 283] width 182 height 23
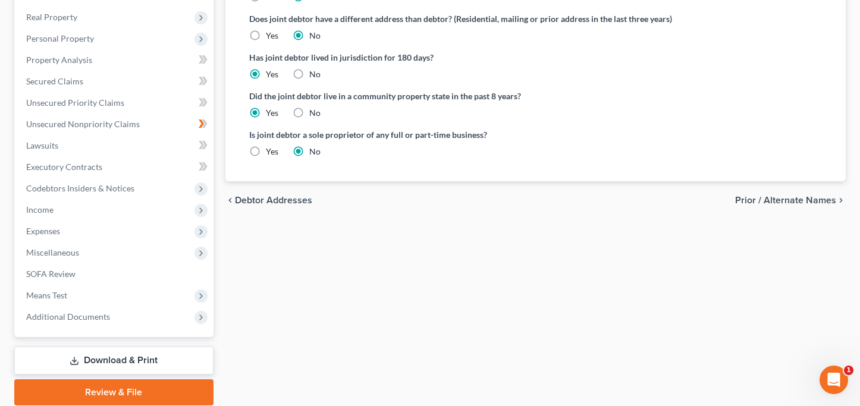
scroll to position [335, 0]
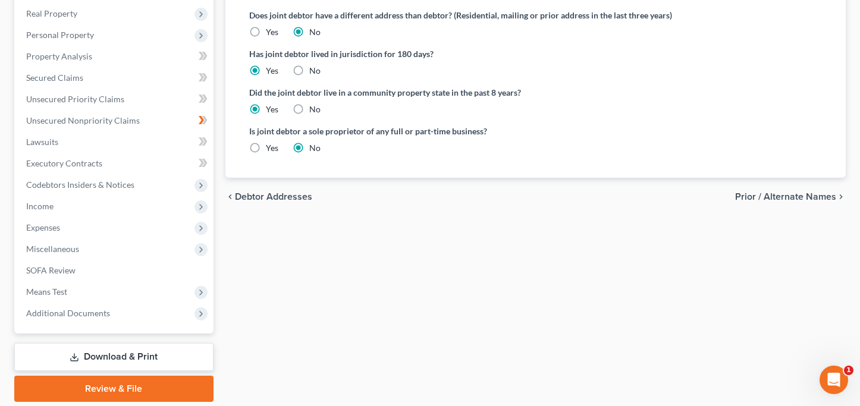
type input "1012"
click at [757, 201] on span "Prior / Alternate Names" at bounding box center [785, 197] width 101 height 10
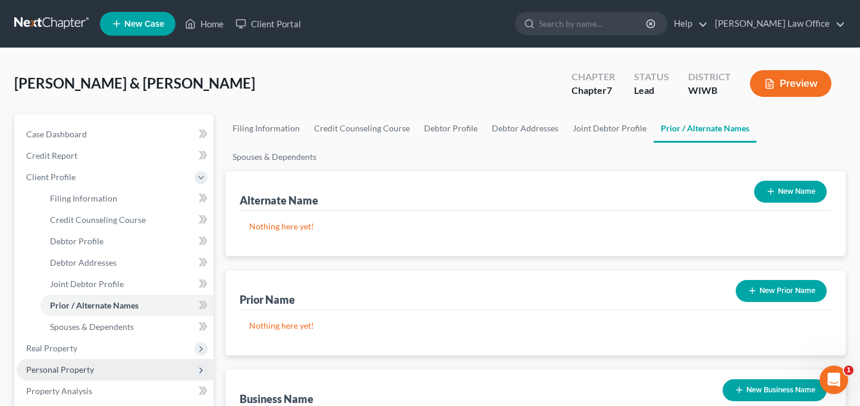
click at [49, 374] on span "Personal Property" at bounding box center [60, 369] width 68 height 10
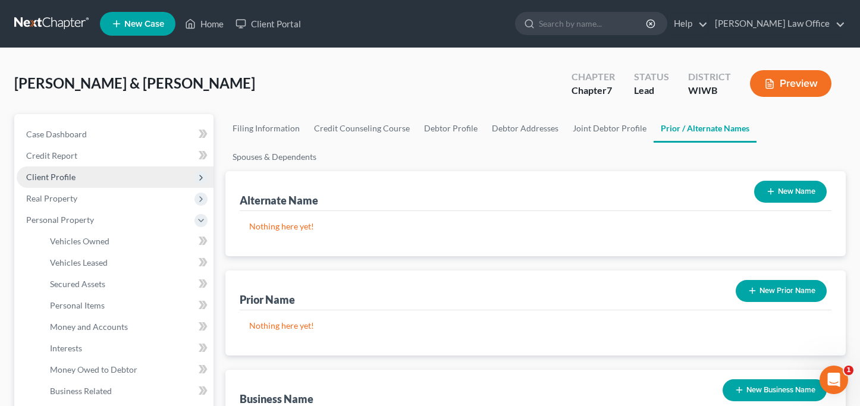
click at [55, 182] on span "Client Profile" at bounding box center [115, 176] width 197 height 21
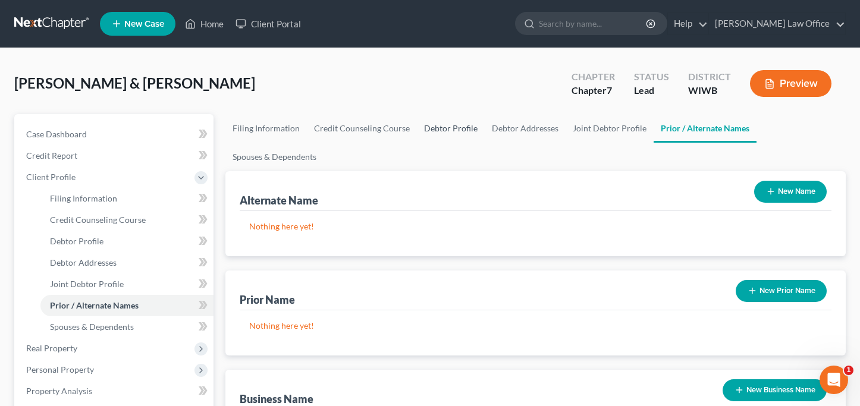
click at [444, 129] on link "Debtor Profile" at bounding box center [451, 128] width 68 height 29
select select "1"
select select "3"
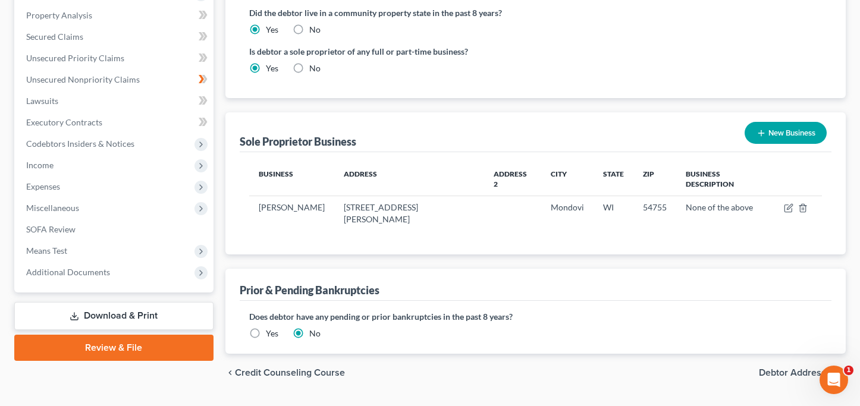
click at [120, 307] on link "Download & Print" at bounding box center [113, 316] width 199 height 28
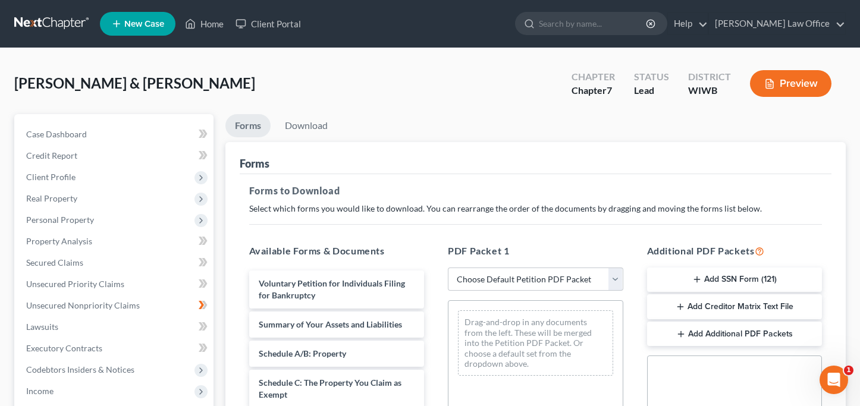
scroll to position [3, 0]
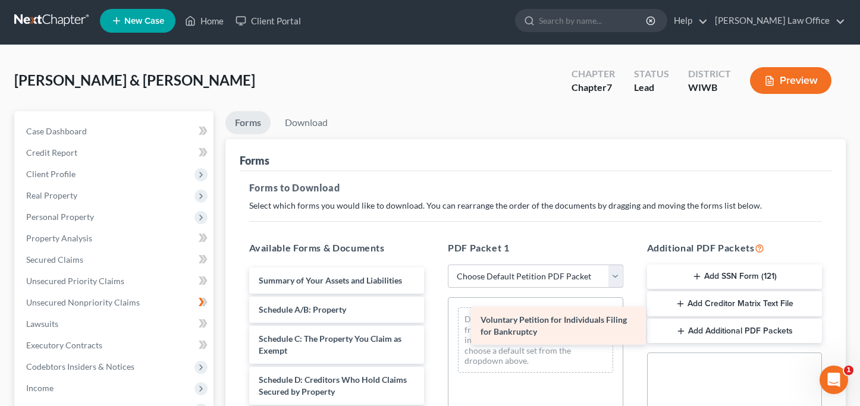
drag, startPoint x: 300, startPoint y: 279, endPoint x: 521, endPoint y: 320, distance: 225.0
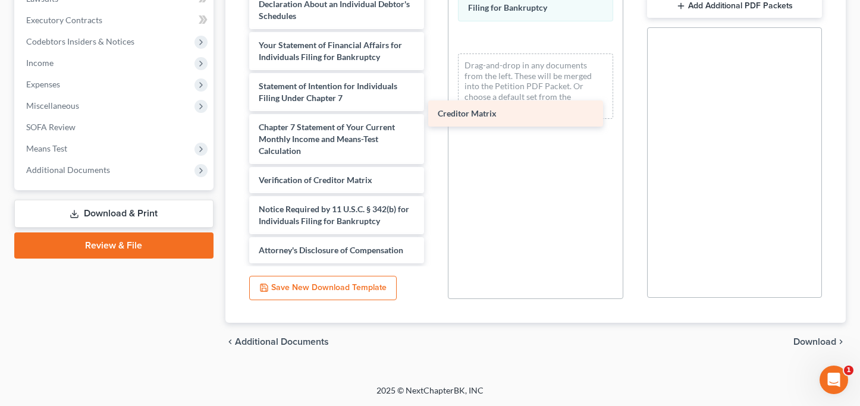
scroll to position [261, 0]
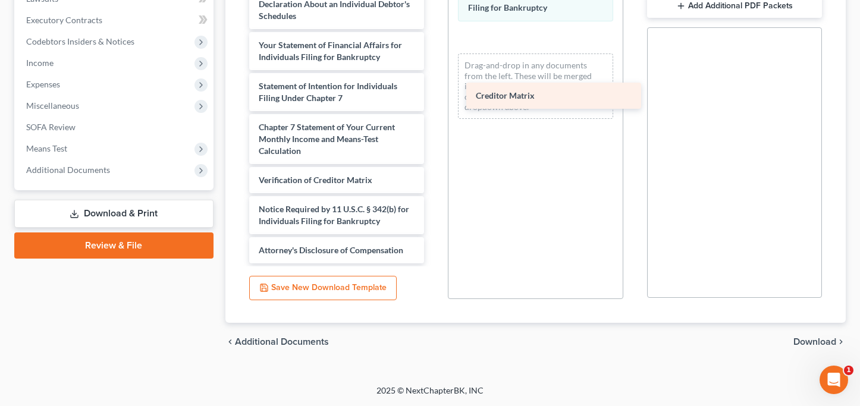
drag, startPoint x: 298, startPoint y: 151, endPoint x: 516, endPoint y: 96, distance: 224.5
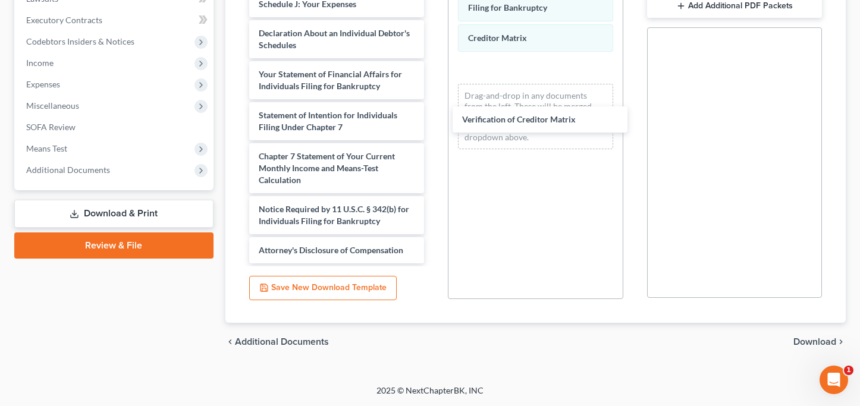
scroll to position [232, 0]
drag, startPoint x: 333, startPoint y: 177, endPoint x: 543, endPoint y: 110, distance: 220.8
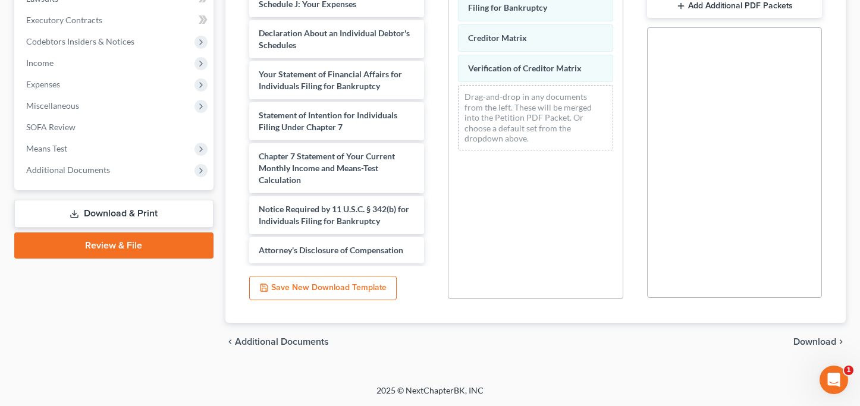
click at [799, 338] on span "Download" at bounding box center [814, 342] width 43 height 10
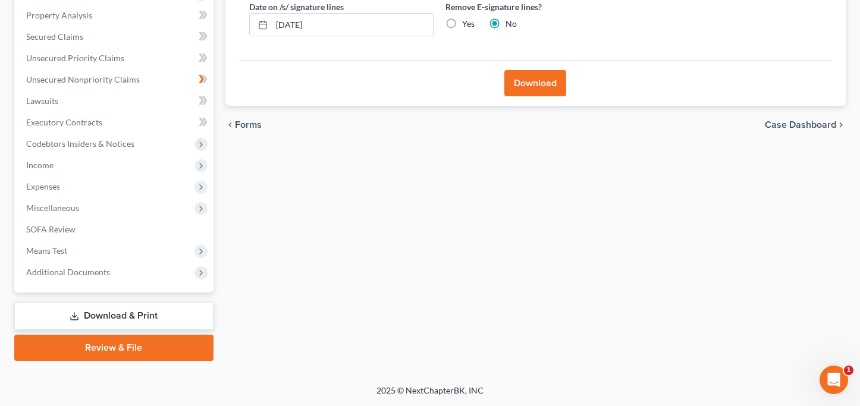
click at [535, 89] on button "Download" at bounding box center [535, 83] width 62 height 26
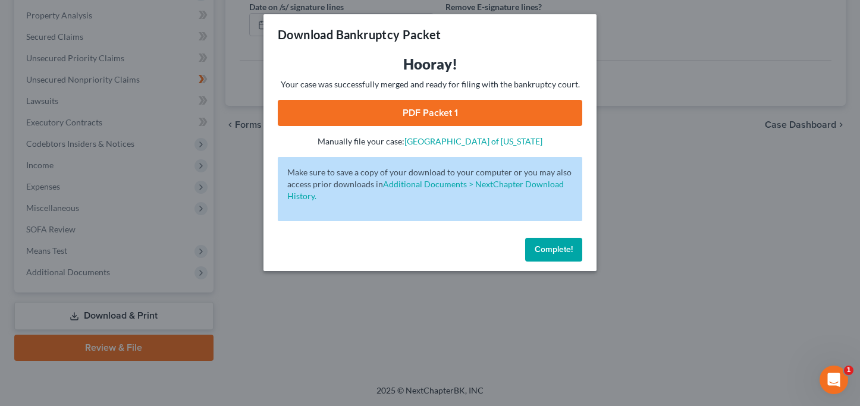
click at [442, 115] on link "PDF Packet 1" at bounding box center [430, 113] width 304 height 26
